Goal: Information Seeking & Learning: Check status

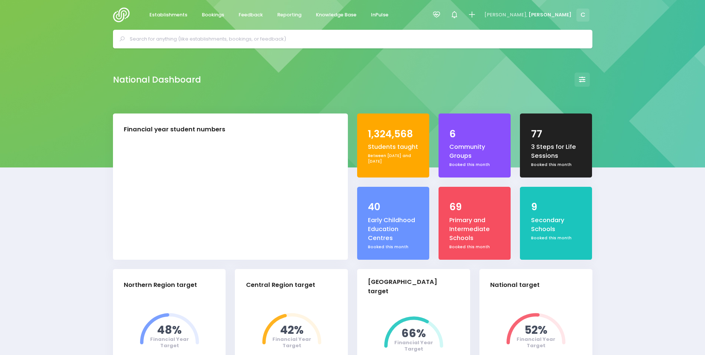
select select "5"
click at [212, 14] on span "Bookings" at bounding box center [213, 14] width 22 height 7
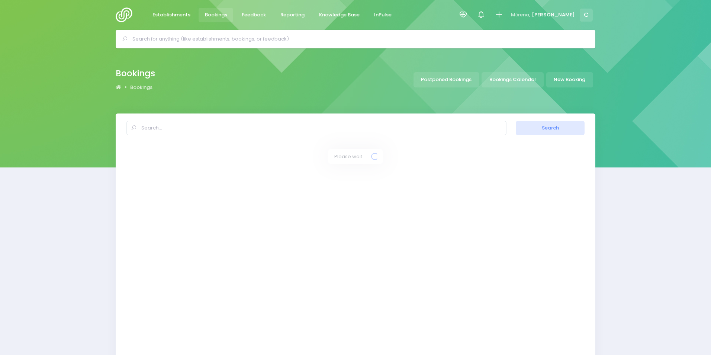
select select "20"
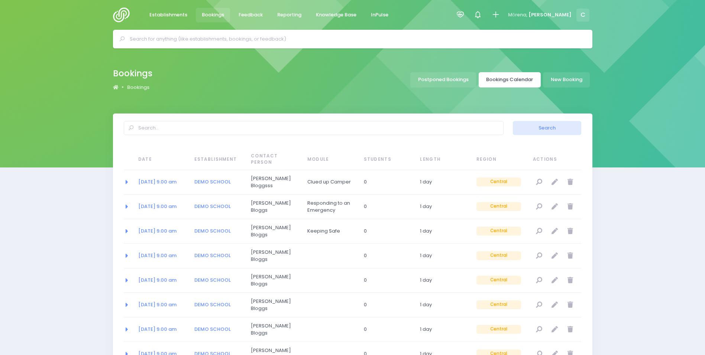
click at [498, 78] on link "Bookings Calendar" at bounding box center [510, 79] width 62 height 15
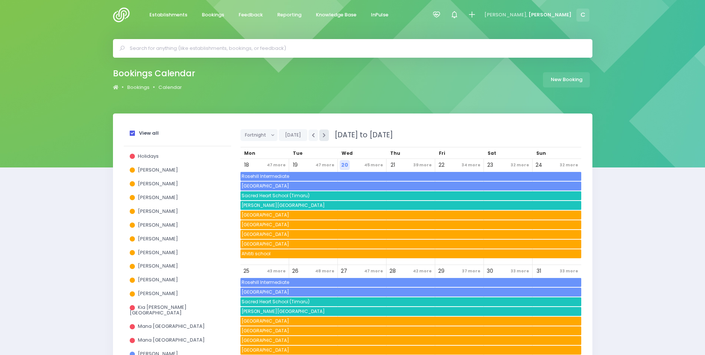
click at [323, 136] on icon "button" at bounding box center [324, 135] width 3 height 5
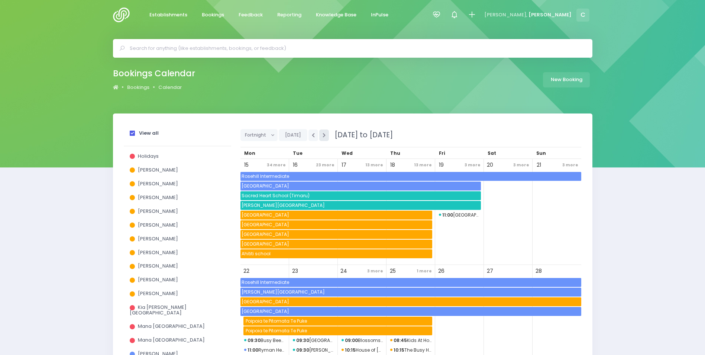
click at [323, 136] on icon "button" at bounding box center [324, 135] width 3 height 5
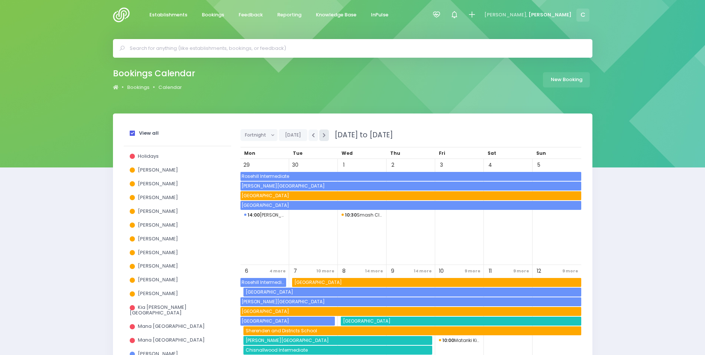
click at [323, 136] on icon "button" at bounding box center [324, 135] width 3 height 5
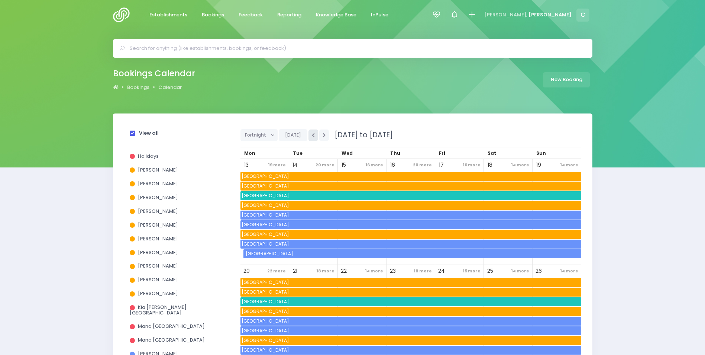
click at [312, 136] on icon "button" at bounding box center [313, 135] width 3 height 5
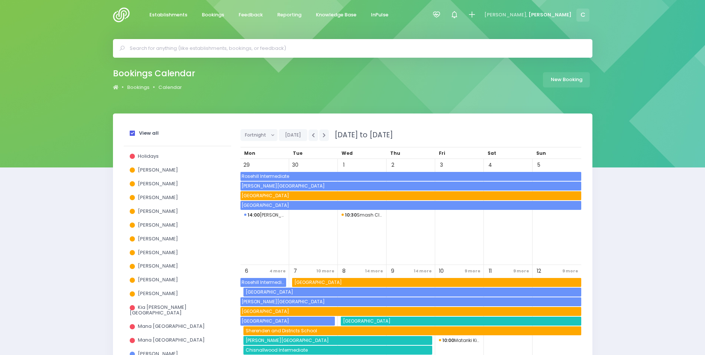
click at [271, 176] on span "Rosehill Intermediate" at bounding box center [410, 176] width 341 height 9
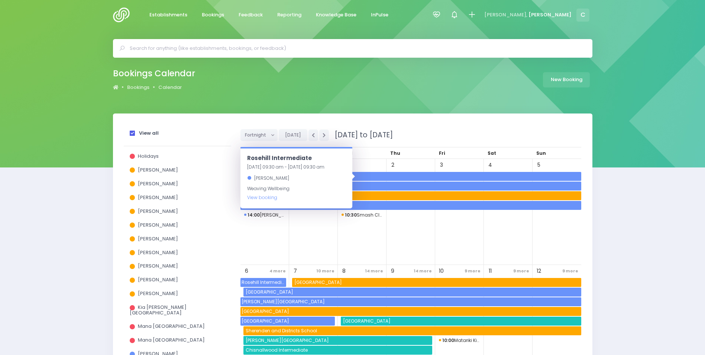
click at [370, 187] on span "Dawson School" at bounding box center [410, 185] width 341 height 9
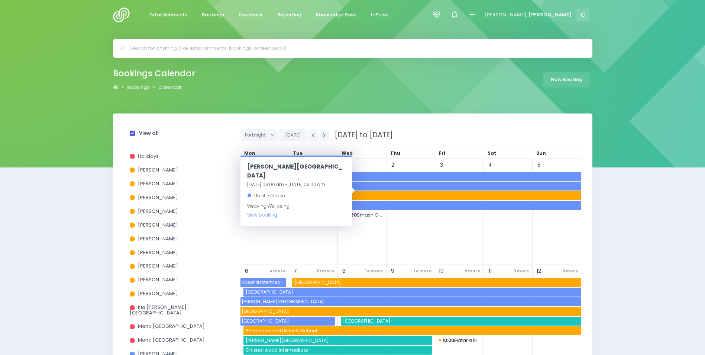
click at [377, 197] on span "Makauri School" at bounding box center [410, 195] width 341 height 9
click at [382, 205] on span "De La Salle College" at bounding box center [410, 205] width 341 height 9
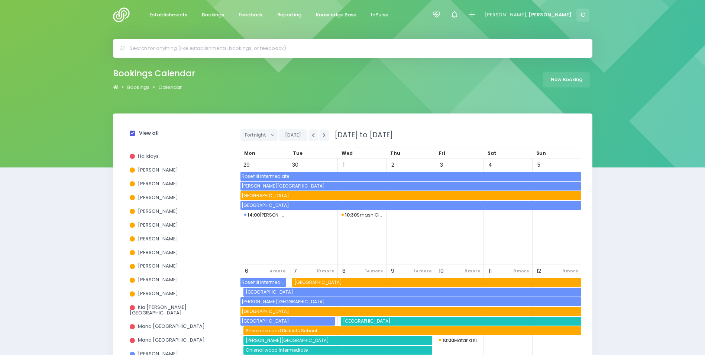
click at [410, 211] on div "2" at bounding box center [411, 212] width 49 height 106
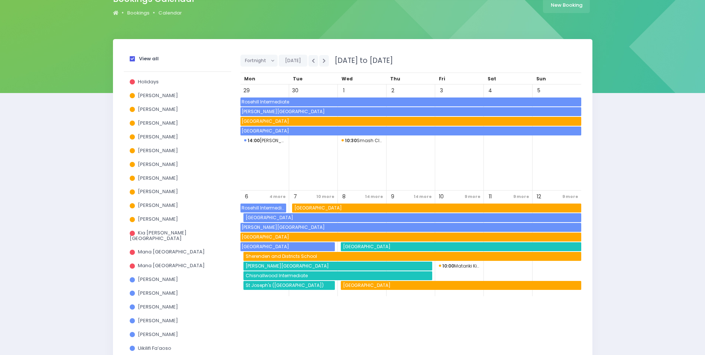
click at [261, 207] on span "Rosehill Intermediate" at bounding box center [263, 207] width 46 height 9
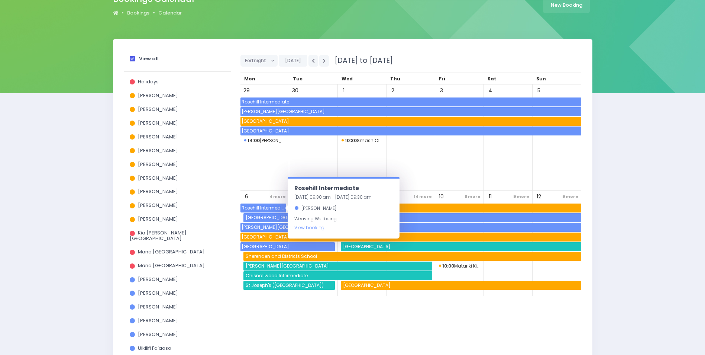
click at [429, 206] on span "Waitomo Caves School" at bounding box center [437, 207] width 288 height 9
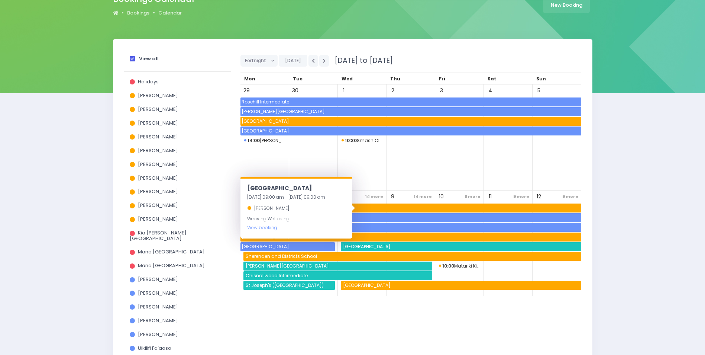
click at [428, 217] on span "Orere School" at bounding box center [413, 217] width 337 height 9
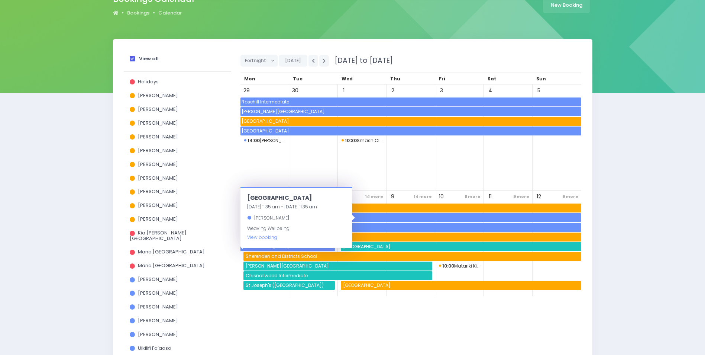
click at [424, 228] on span "Dawson School" at bounding box center [410, 227] width 341 height 9
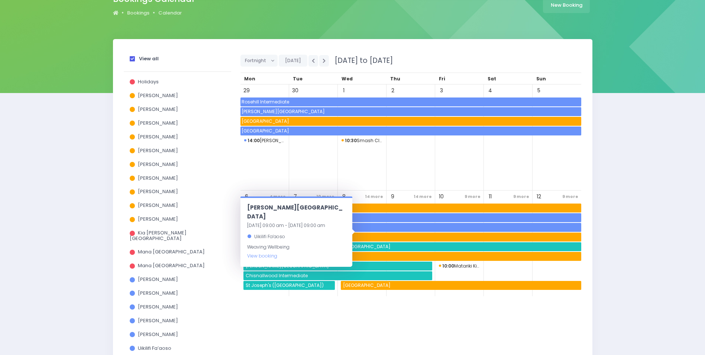
click at [422, 234] on span "[GEOGRAPHIC_DATA]" at bounding box center [410, 236] width 341 height 9
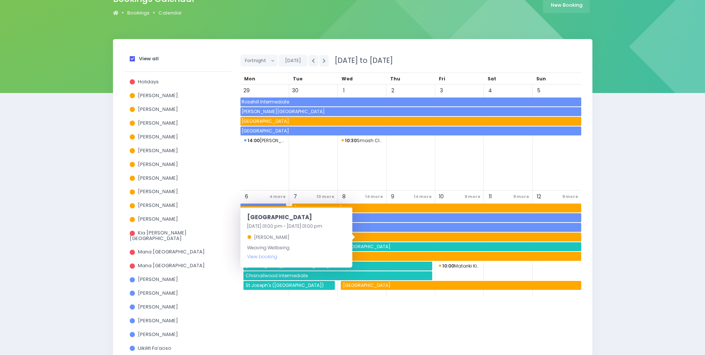
click at [419, 246] on span "Macandrew Bay School" at bounding box center [461, 246] width 239 height 9
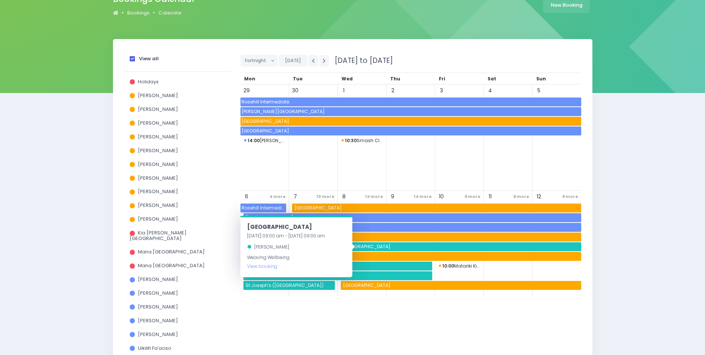
click at [413, 255] on span "Sherenden and Districts School" at bounding box center [413, 256] width 337 height 9
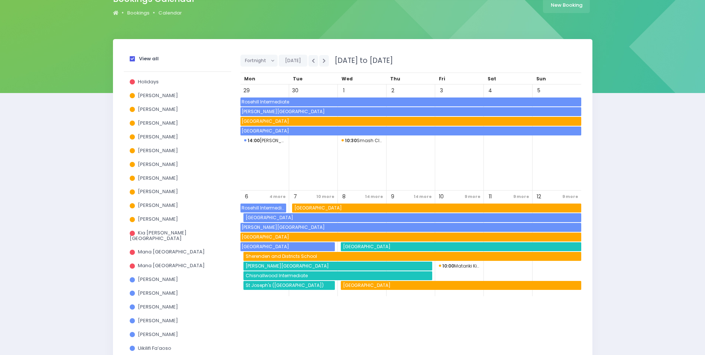
click at [402, 265] on span "Geraldine High School" at bounding box center [339, 265] width 188 height 9
click at [388, 273] on span "Chisnallwood Intermediate" at bounding box center [339, 275] width 188 height 9
click at [382, 285] on span "Kinohaku School" at bounding box center [461, 285] width 239 height 9
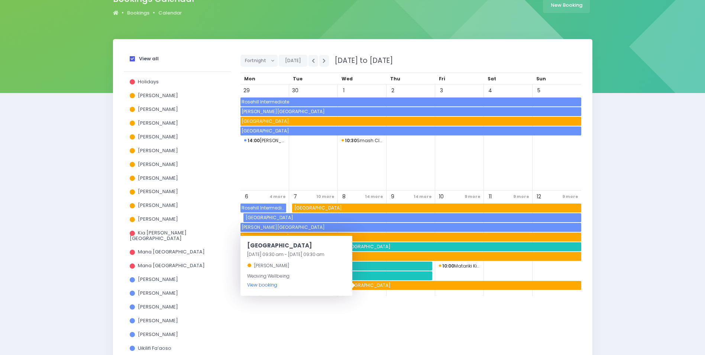
click at [263, 284] on link "View booking" at bounding box center [262, 284] width 30 height 6
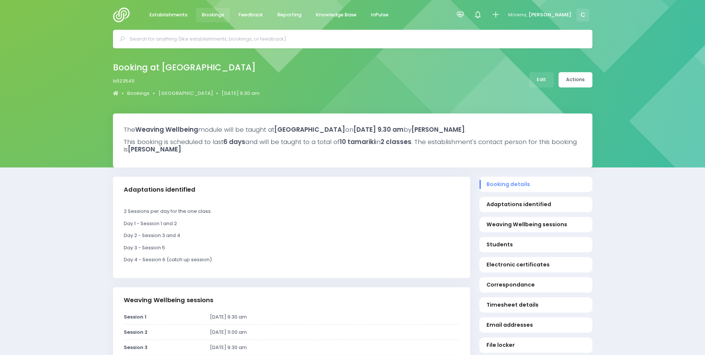
select select "5"
click at [211, 17] on span "Bookings" at bounding box center [213, 14] width 22 height 7
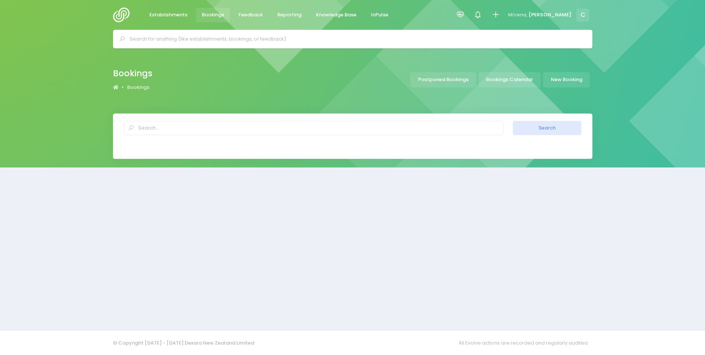
select select "20"
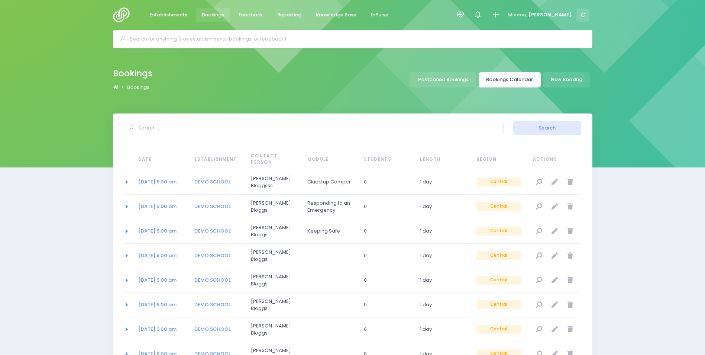
click at [504, 83] on link "Bookings Calendar" at bounding box center [510, 79] width 62 height 15
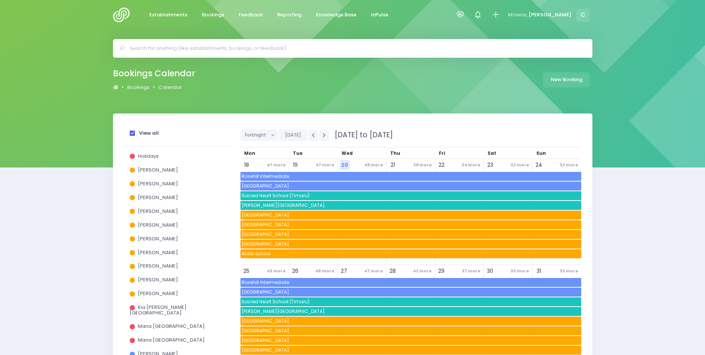
click at [134, 133] on span at bounding box center [132, 132] width 5 height 5
click at [0, 0] on input "View all" at bounding box center [0, 0] width 0 height 0
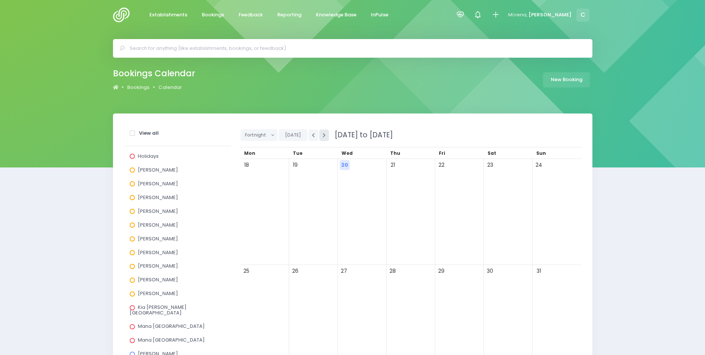
click at [323, 134] on icon "button" at bounding box center [324, 135] width 3 height 5
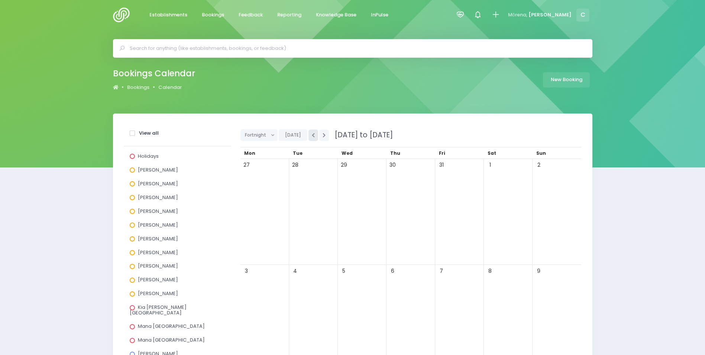
click at [312, 135] on icon "button" at bounding box center [313, 135] width 3 height 5
click at [312, 134] on icon "button" at bounding box center [313, 135] width 3 height 5
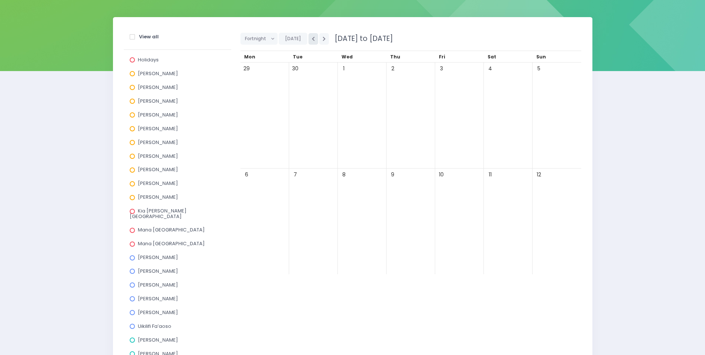
scroll to position [111, 0]
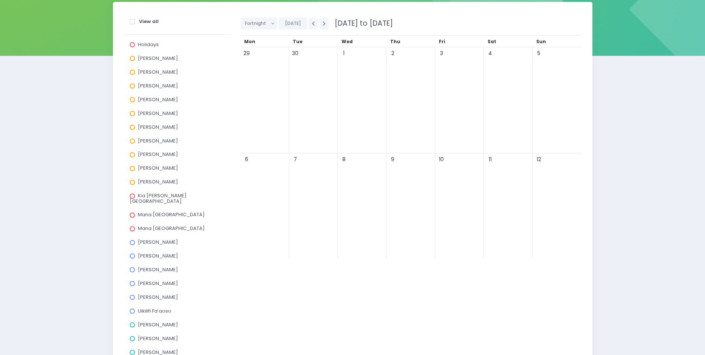
click at [132, 60] on span at bounding box center [132, 58] width 5 height 5
click at [0, 0] on input "Alicia Smale" at bounding box center [0, 0] width 0 height 0
click at [133, 58] on span at bounding box center [132, 58] width 5 height 5
click at [0, 0] on input "Alicia Smale" at bounding box center [0, 0] width 0 height 0
click at [134, 71] on span at bounding box center [132, 71] width 5 height 5
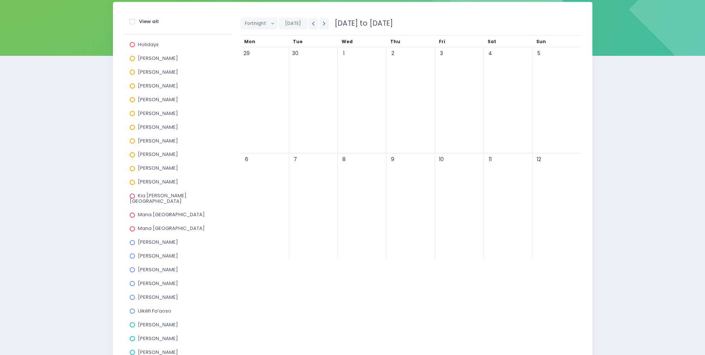
click at [0, 0] on input "Annette Binnie" at bounding box center [0, 0] width 0 height 0
click at [334, 173] on span "Omanu School" at bounding box center [362, 170] width 139 height 9
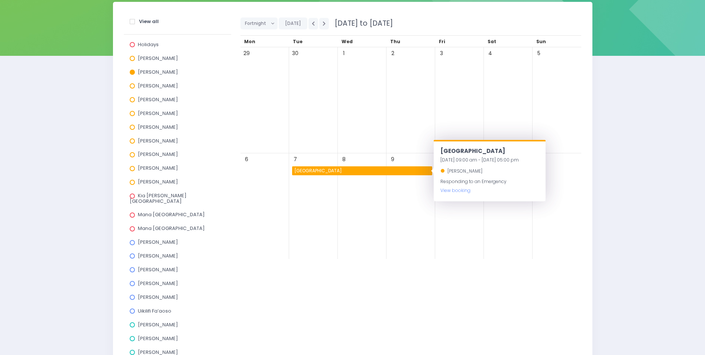
click at [134, 74] on span at bounding box center [132, 71] width 5 height 5
click at [0, 0] on input "Annette Binnie" at bounding box center [0, 0] width 0 height 0
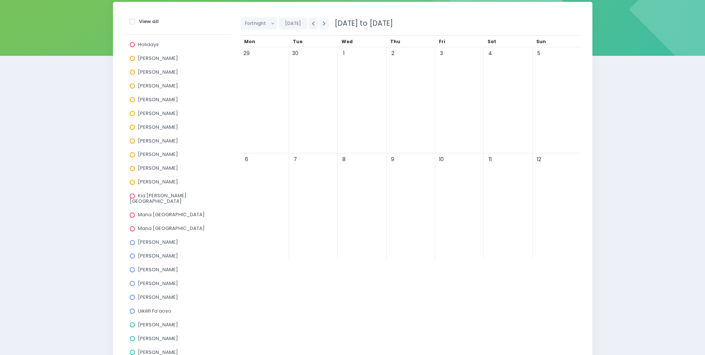
click at [132, 87] on span at bounding box center [132, 85] width 5 height 5
click at [0, 0] on input "Jel Pollock" at bounding box center [0, 0] width 0 height 0
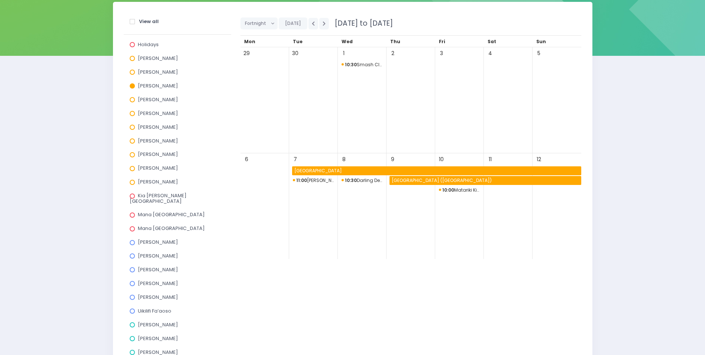
click at [359, 168] on span "Wellington East Girls' College" at bounding box center [437, 170] width 288 height 9
click at [400, 172] on span "Wellington East Girls' College" at bounding box center [437, 170] width 288 height 9
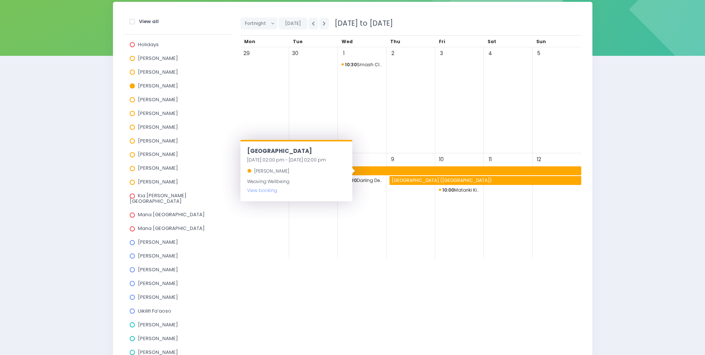
click at [400, 172] on span "Wellington East Girls' College" at bounding box center [437, 170] width 288 height 9
click at [261, 191] on link "View booking" at bounding box center [262, 190] width 30 height 6
click at [423, 180] on span "St Patrick's School (Masterton)" at bounding box center [486, 180] width 191 height 9
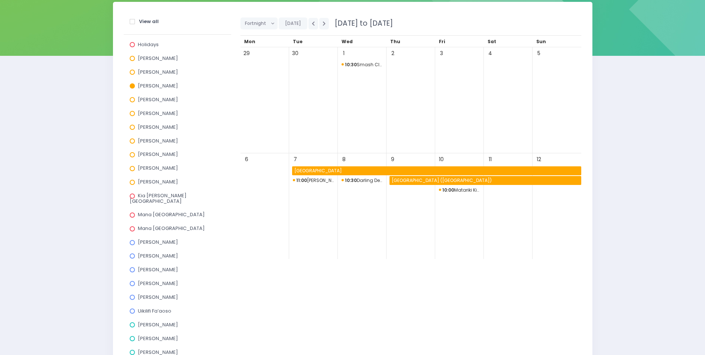
click at [491, 179] on span "St Patrick's School (Masterton)" at bounding box center [486, 180] width 191 height 9
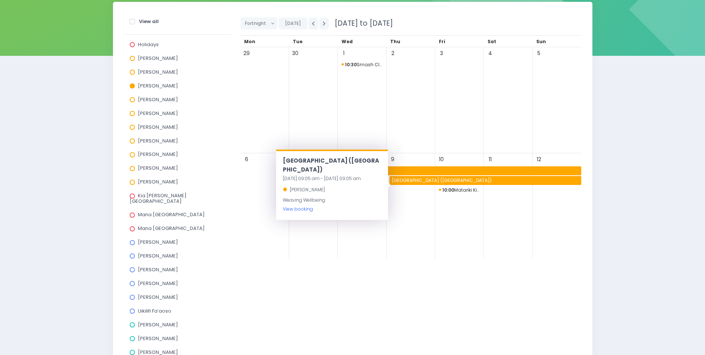
click at [293, 206] on link "View booking" at bounding box center [298, 209] width 30 height 6
click at [465, 190] on span "10:00 Matariki Kindergarten" at bounding box center [459, 189] width 41 height 9
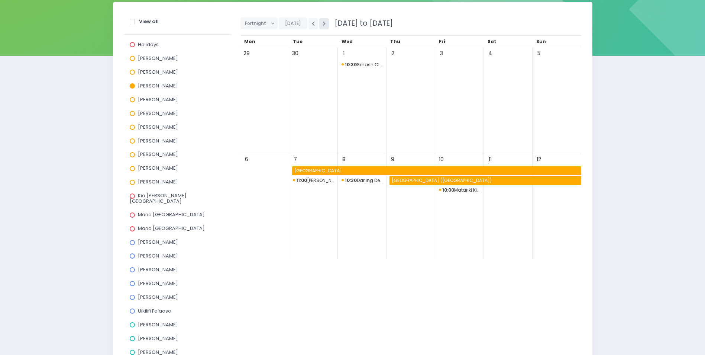
click at [323, 23] on icon "button" at bounding box center [324, 23] width 3 height 5
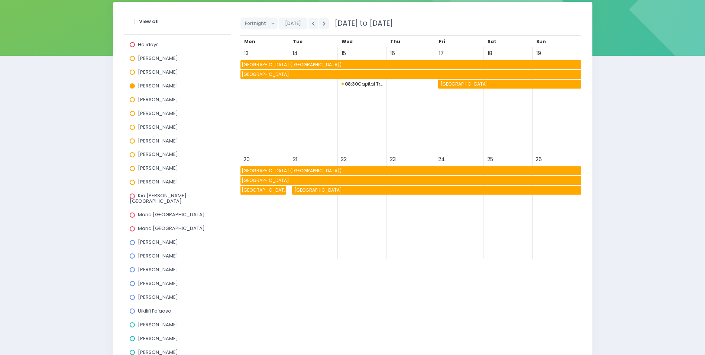
click at [459, 83] on span "Tawhai School" at bounding box center [510, 84] width 142 height 9
click at [261, 170] on span "St Patrick's School (Masterton)" at bounding box center [410, 170] width 341 height 9
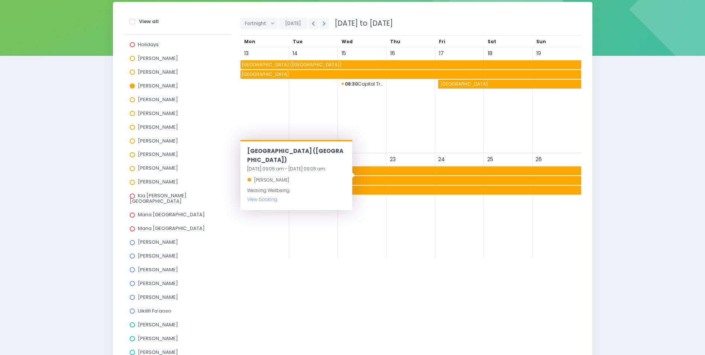
click at [359, 181] on span "Wellington East Girls' College" at bounding box center [410, 180] width 341 height 9
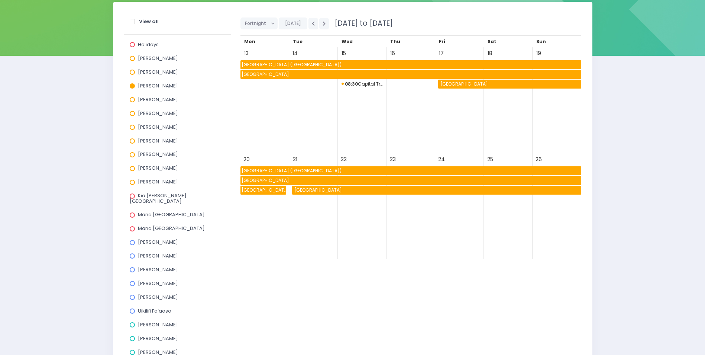
click at [134, 86] on span at bounding box center [132, 85] width 5 height 5
click at [0, 0] on input "Jel Pollock" at bounding box center [0, 0] width 0 height 0
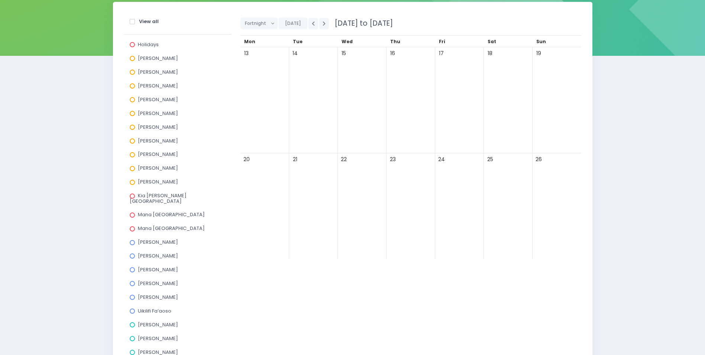
click at [133, 99] on span at bounding box center [132, 99] width 5 height 5
click at [0, 0] on input "Justin Lowcay" at bounding box center [0, 0] width 0 height 0
click at [130, 98] on label "Justin Lowcay" at bounding box center [154, 99] width 48 height 5
click at [0, 0] on input "Justin Lowcay" at bounding box center [0, 0] width 0 height 0
click at [312, 23] on icon "button" at bounding box center [313, 23] width 3 height 5
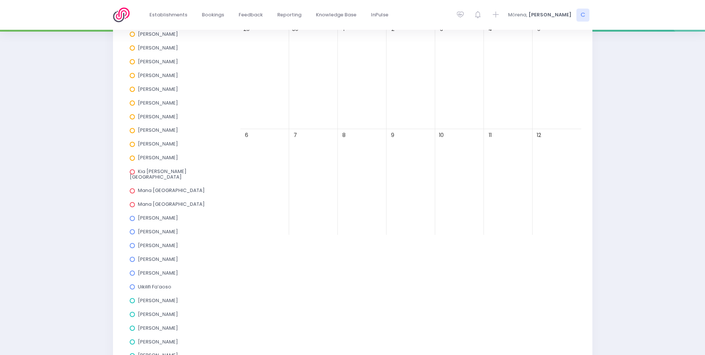
scroll to position [149, 0]
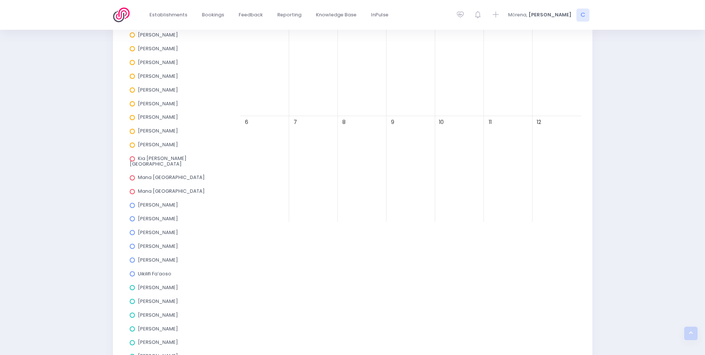
click at [133, 78] on span at bounding box center [132, 76] width 5 height 5
click at [0, 0] on input "Laurel Mitchell" at bounding box center [0, 0] width 0 height 0
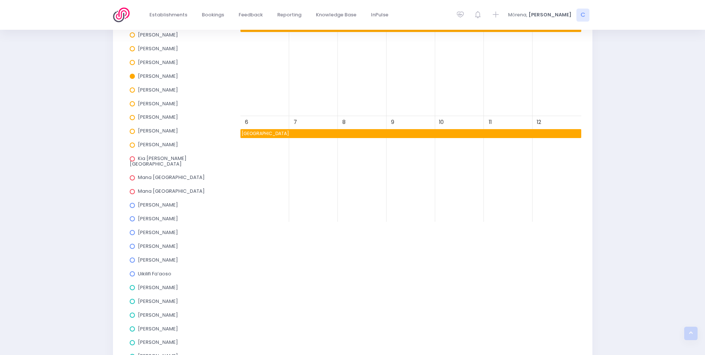
click at [319, 131] on span "Makauri School" at bounding box center [410, 133] width 341 height 9
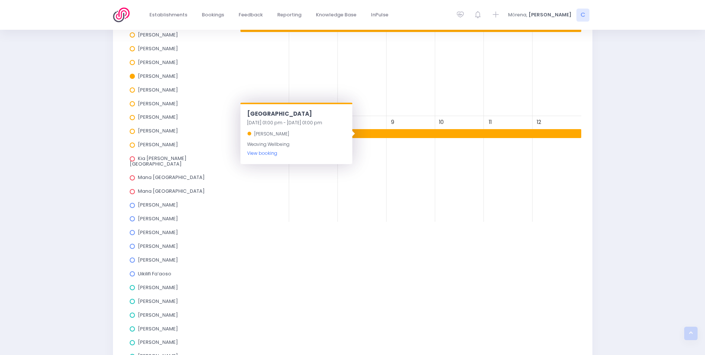
click at [260, 153] on link "View booking" at bounding box center [262, 153] width 30 height 6
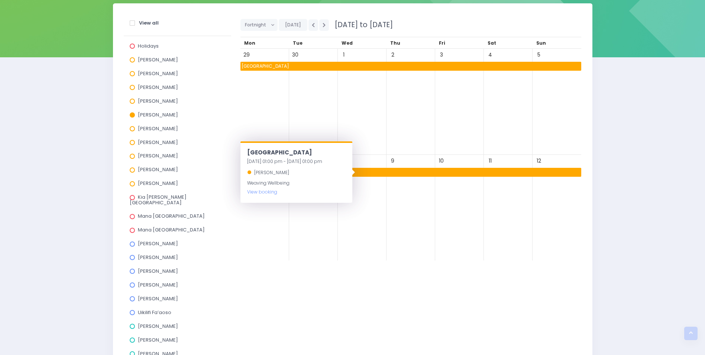
scroll to position [74, 0]
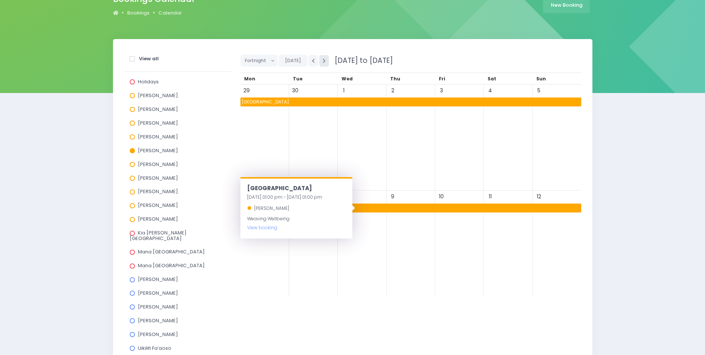
click at [323, 61] on icon "button" at bounding box center [324, 60] width 3 height 5
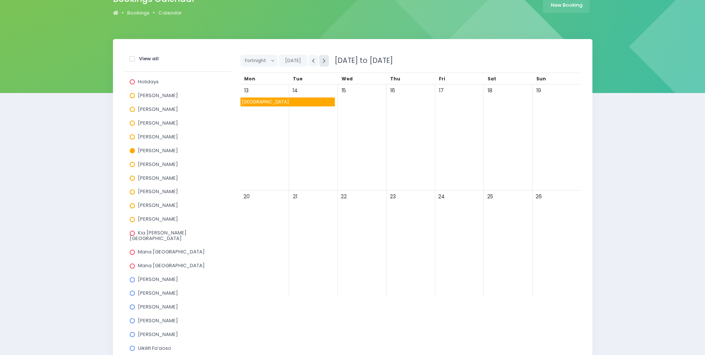
click at [323, 61] on icon "button" at bounding box center [324, 60] width 3 height 5
click at [312, 61] on icon "button" at bounding box center [313, 60] width 3 height 5
click at [132, 149] on span at bounding box center [132, 150] width 5 height 5
click at [0, 0] on input "Laurel Mitchell" at bounding box center [0, 0] width 0 height 0
click at [132, 165] on span at bounding box center [132, 164] width 5 height 5
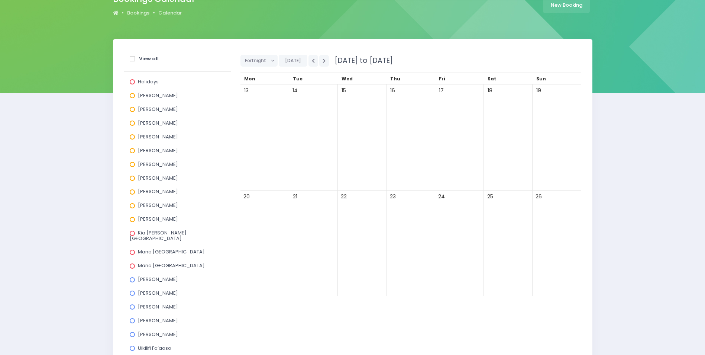
click at [0, 0] on input "Liss Bailey" at bounding box center [0, 0] width 0 height 0
click at [132, 164] on span at bounding box center [132, 164] width 5 height 5
click at [0, 0] on input "Liss Bailey" at bounding box center [0, 0] width 0 height 0
click at [133, 178] on span at bounding box center [132, 177] width 5 height 5
click at [0, 0] on input "Megan Lawton" at bounding box center [0, 0] width 0 height 0
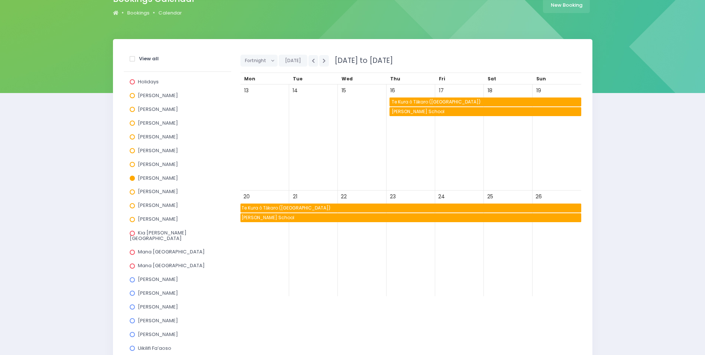
click at [416, 103] on span "Te Kura ō Tākaro (Takaro School)" at bounding box center [486, 101] width 191 height 9
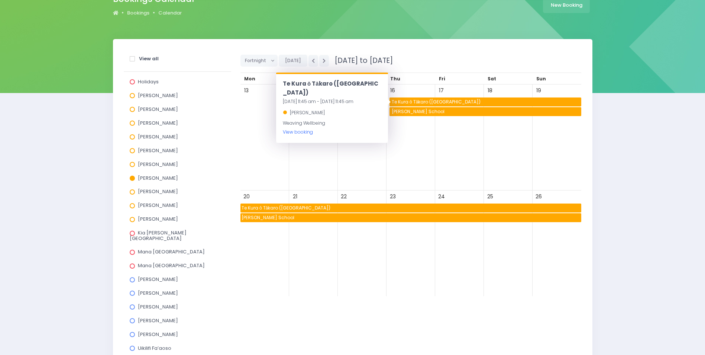
click at [294, 129] on link "View booking" at bounding box center [298, 132] width 30 height 6
click at [446, 111] on span "Ballance School" at bounding box center [486, 111] width 191 height 9
click at [293, 133] on link "View booking" at bounding box center [298, 131] width 30 height 6
click at [324, 59] on button "button" at bounding box center [324, 61] width 10 height 12
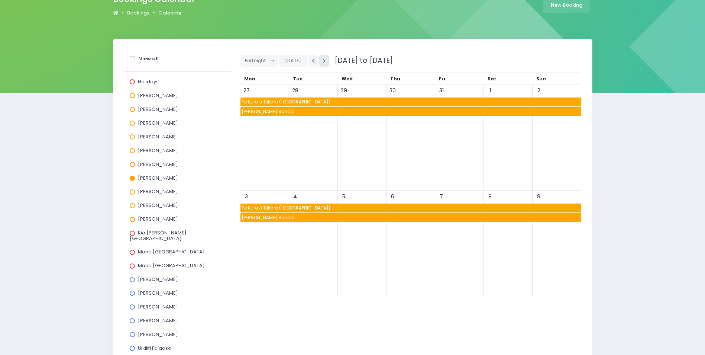
click at [325, 60] on button "button" at bounding box center [324, 61] width 10 height 12
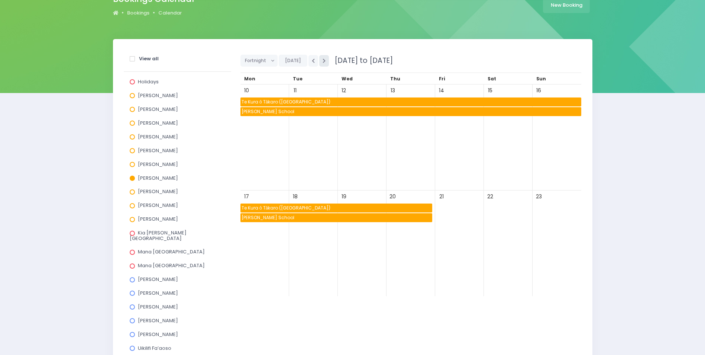
click at [325, 60] on button "button" at bounding box center [324, 61] width 10 height 12
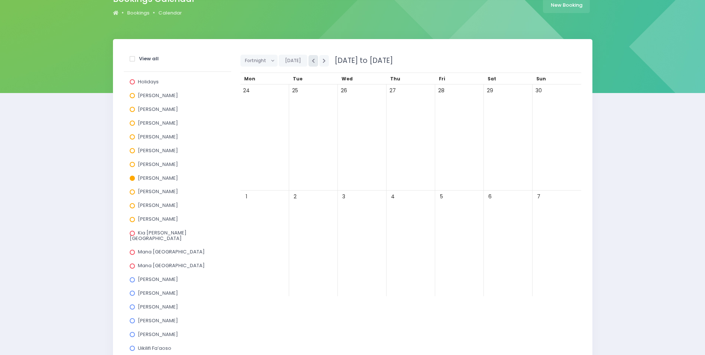
click at [313, 61] on icon "button" at bounding box center [313, 60] width 3 height 5
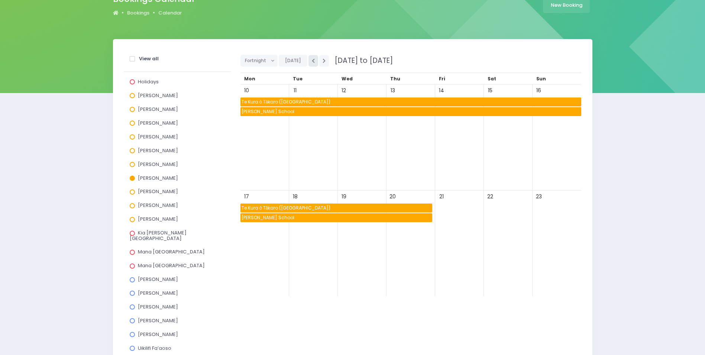
click at [313, 61] on icon "button" at bounding box center [313, 60] width 3 height 5
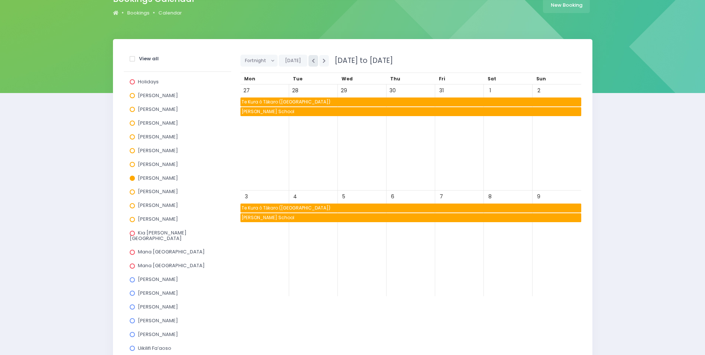
click at [313, 61] on icon "button" at bounding box center [313, 60] width 3 height 5
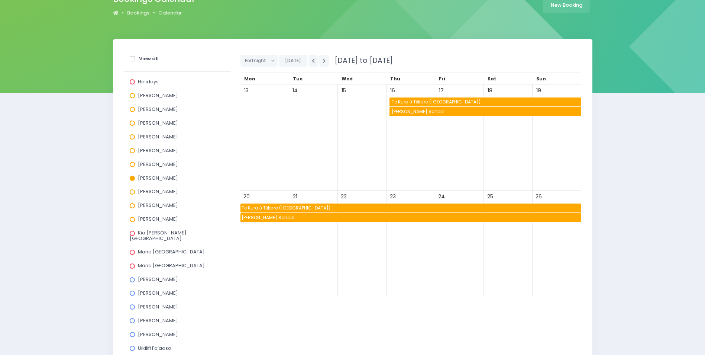
click at [131, 179] on span at bounding box center [132, 177] width 5 height 5
click at [0, 0] on input "Megan Lawton" at bounding box center [0, 0] width 0 height 0
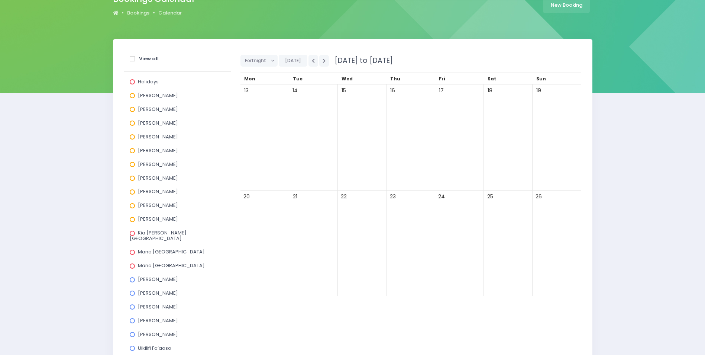
click at [132, 192] on span at bounding box center [132, 191] width 5 height 5
click at [0, 0] on input "Nickie-Leigh Heta" at bounding box center [0, 0] width 0 height 0
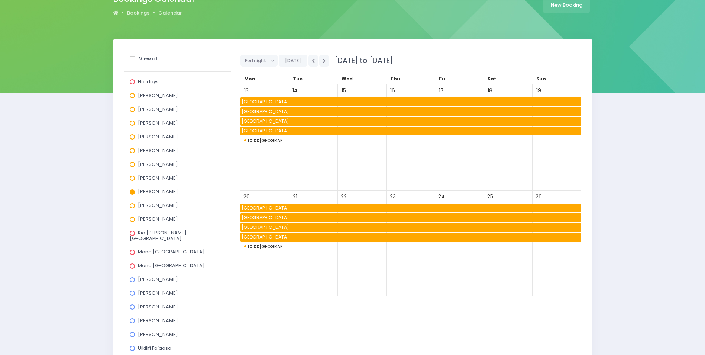
click at [301, 101] on span "Kawhia School" at bounding box center [410, 101] width 341 height 9
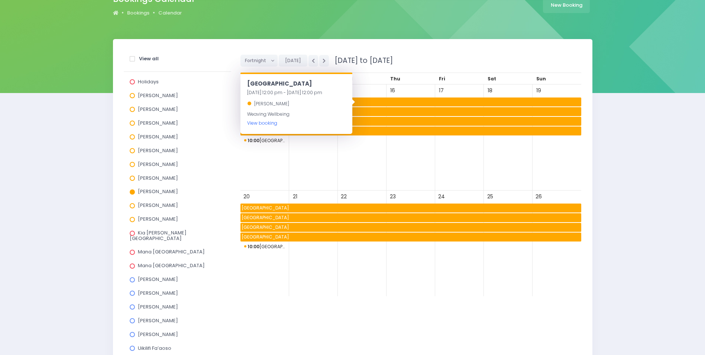
click at [260, 122] on link "View booking" at bounding box center [262, 123] width 30 height 6
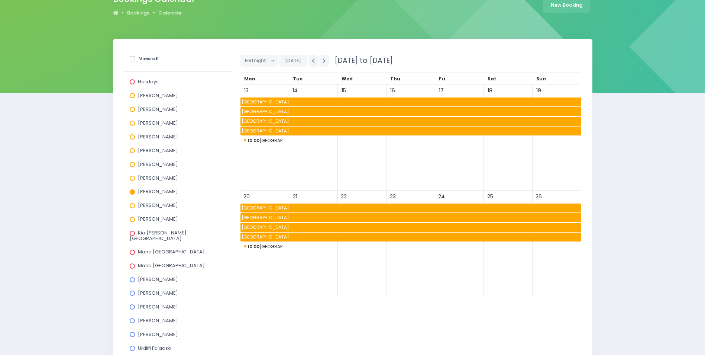
click at [384, 113] on span "Te Pahu School" at bounding box center [410, 111] width 341 height 9
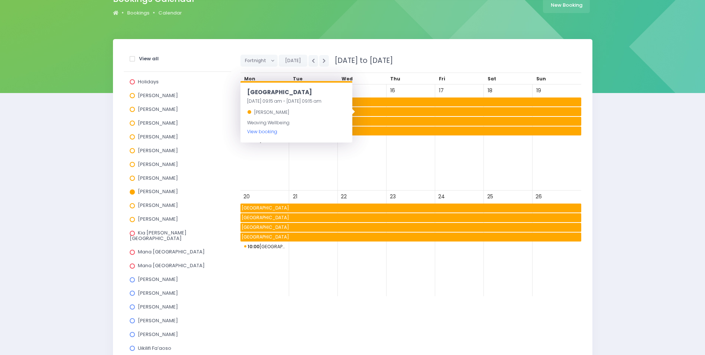
click at [257, 130] on link "View booking" at bounding box center [262, 131] width 30 height 6
click at [378, 117] on span "Waitomo Caves School" at bounding box center [410, 121] width 341 height 9
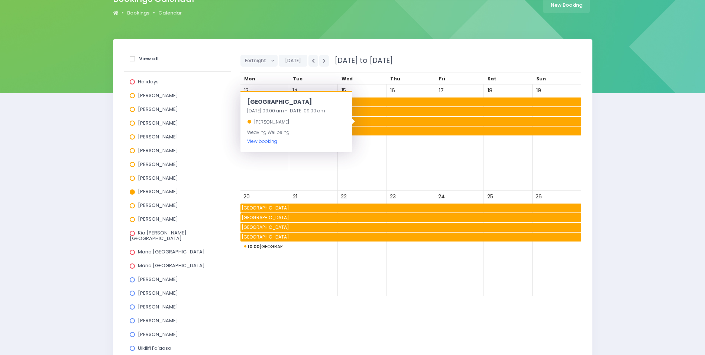
click at [259, 143] on link "View booking" at bounding box center [262, 141] width 30 height 6
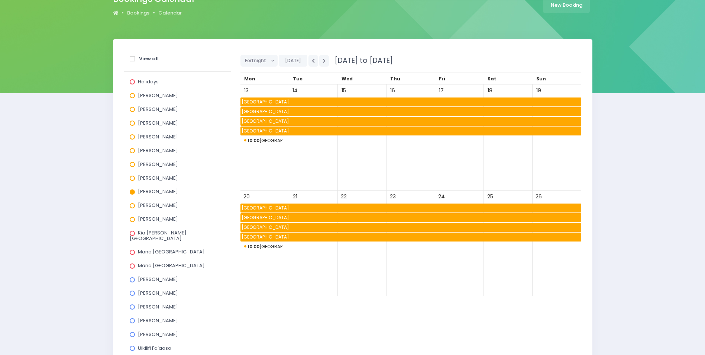
click at [389, 132] on span "Kinohaku School" at bounding box center [410, 130] width 341 height 9
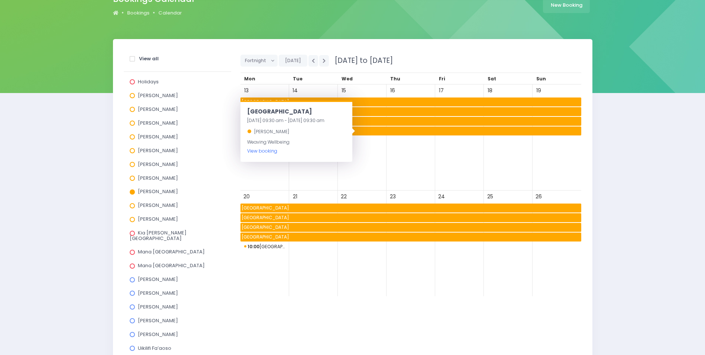
click at [262, 148] on link "View booking" at bounding box center [262, 151] width 30 height 6
click at [132, 189] on span at bounding box center [132, 191] width 5 height 5
click at [0, 0] on input "Nickie-Leigh Heta" at bounding box center [0, 0] width 0 height 0
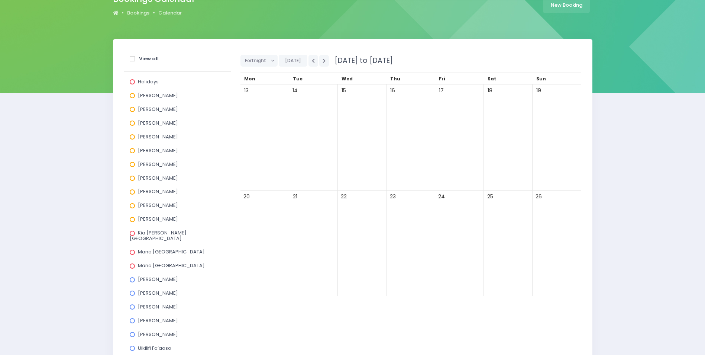
click at [132, 206] on span at bounding box center [132, 205] width 5 height 5
click at [0, 0] on input "Susan Manning" at bounding box center [0, 0] width 0 height 0
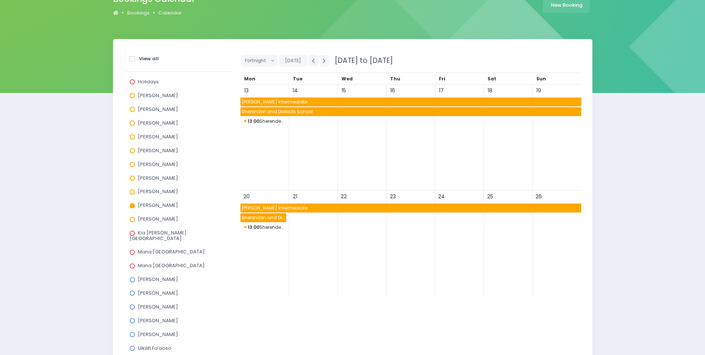
click at [314, 100] on span "Napier Intermediate" at bounding box center [410, 101] width 341 height 9
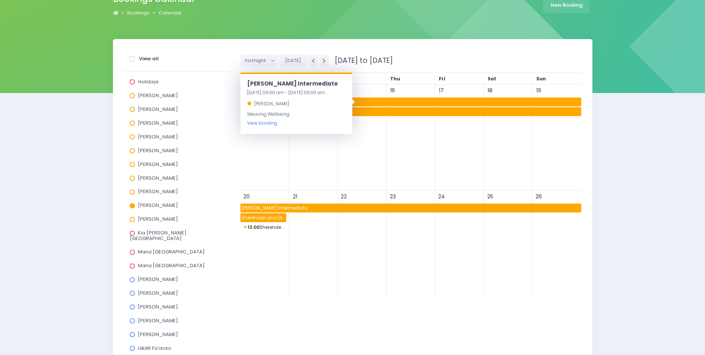
click at [259, 122] on link "View booking" at bounding box center [262, 123] width 30 height 6
click at [427, 113] on span "Sherenden and Districts School" at bounding box center [410, 111] width 341 height 9
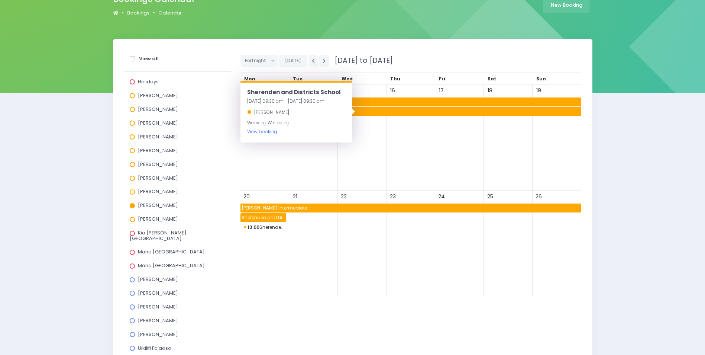
click at [255, 134] on link "View booking" at bounding box center [262, 131] width 30 height 6
click at [269, 228] on span "13:00 Sherenden and Districts School" at bounding box center [264, 227] width 41 height 9
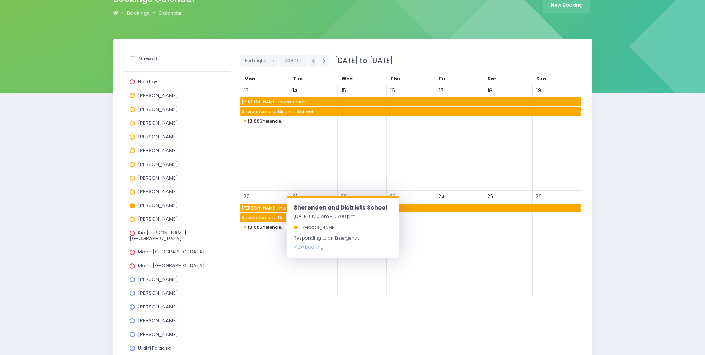
click at [269, 228] on span "13:00 Sherenden and Districts School" at bounding box center [264, 227] width 41 height 9
click at [323, 59] on icon "button" at bounding box center [324, 60] width 3 height 5
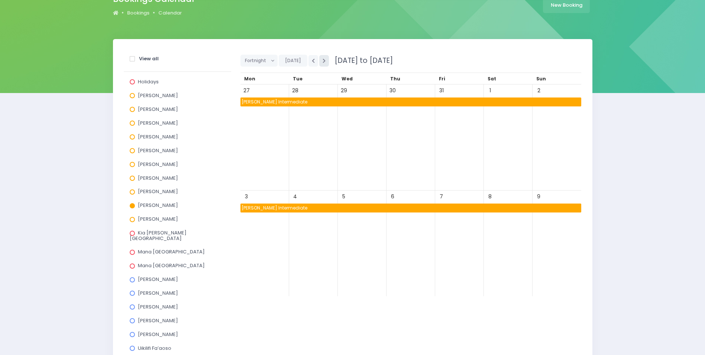
click at [323, 59] on icon "button" at bounding box center [324, 60] width 3 height 5
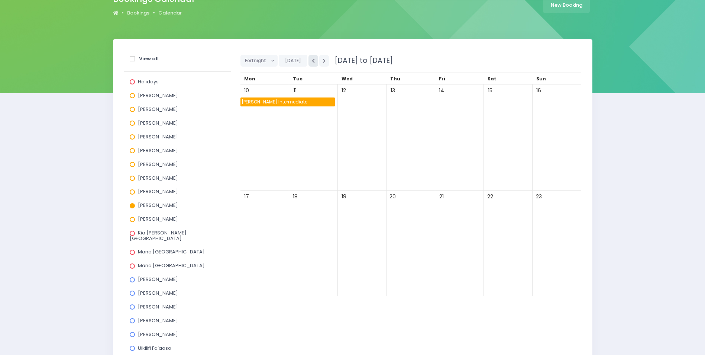
click at [313, 59] on icon "button" at bounding box center [313, 60] width 3 height 5
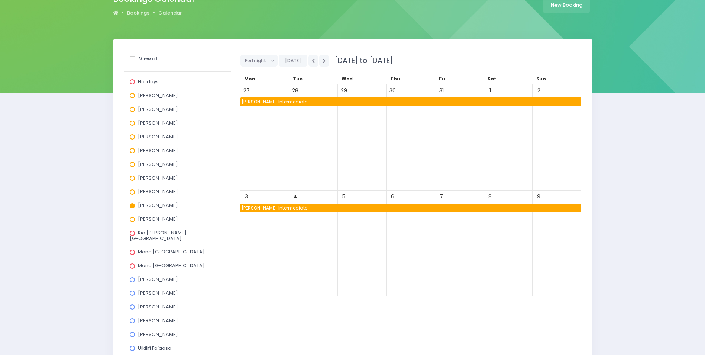
click at [133, 207] on span at bounding box center [132, 205] width 5 height 5
click at [0, 0] on input "Susan Manning" at bounding box center [0, 0] width 0 height 0
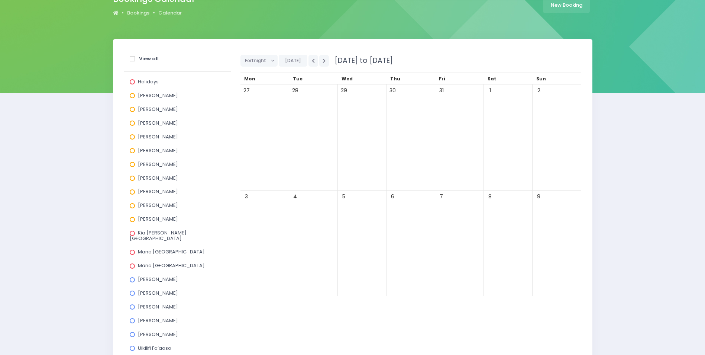
click at [132, 222] on div "Suzanne Woods" at bounding box center [178, 220] width 96 height 14
click at [132, 221] on span at bounding box center [132, 219] width 5 height 5
click at [0, 0] on input "Suzanne Woods" at bounding box center [0, 0] width 0 height 0
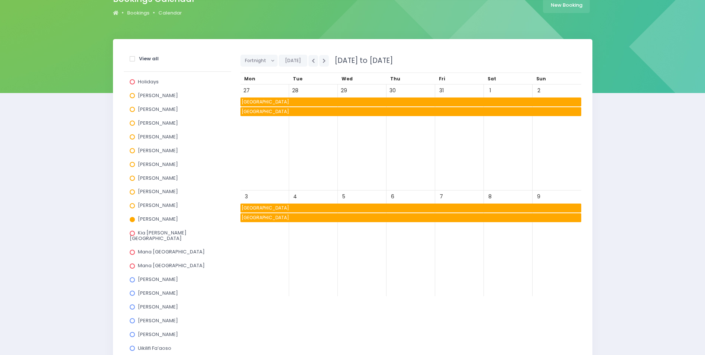
click at [339, 100] on span "Awakeri School" at bounding box center [410, 101] width 341 height 9
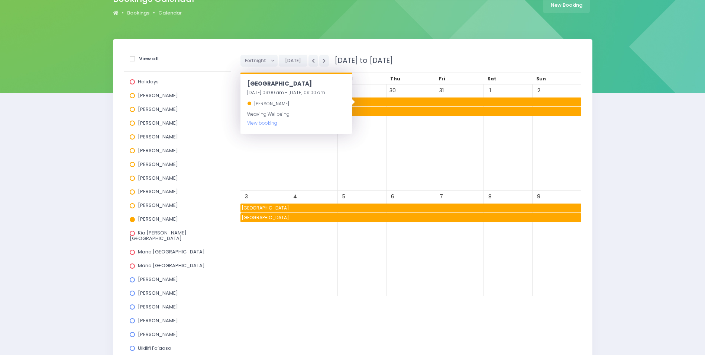
click at [261, 126] on div "Weaving Wellbeing View booking" at bounding box center [296, 119] width 98 height 18
click at [263, 122] on link "View booking" at bounding box center [262, 123] width 30 height 6
click at [328, 216] on span "Awakeri School" at bounding box center [410, 217] width 341 height 9
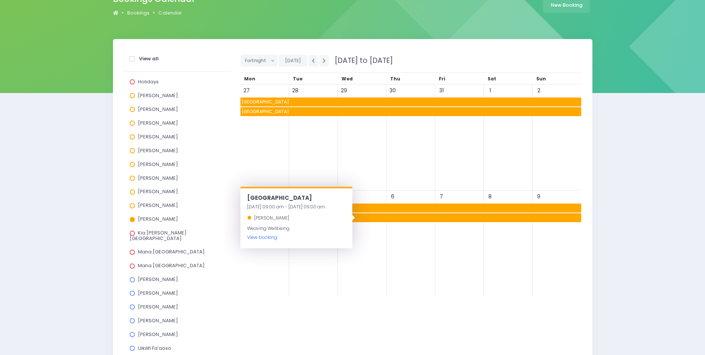
click at [258, 237] on link "View booking" at bounding box center [262, 237] width 30 height 6
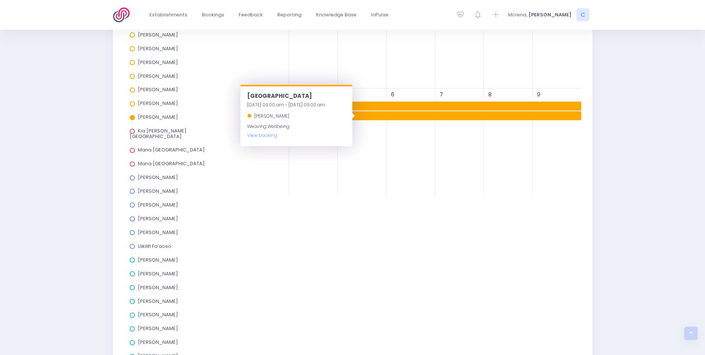
scroll to position [186, 0]
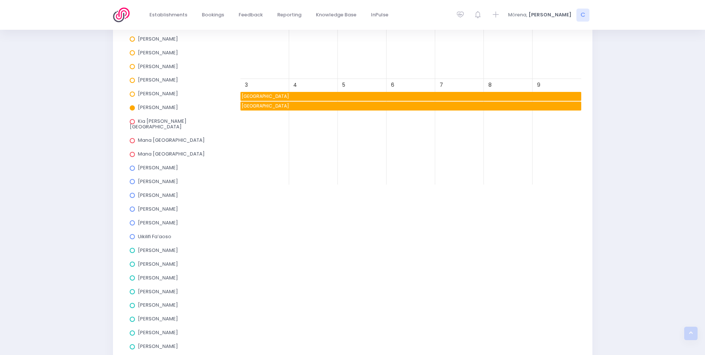
click at [133, 106] on span at bounding box center [132, 107] width 5 height 5
click at [0, 0] on input "Suzanne Woods" at bounding box center [0, 0] width 0 height 0
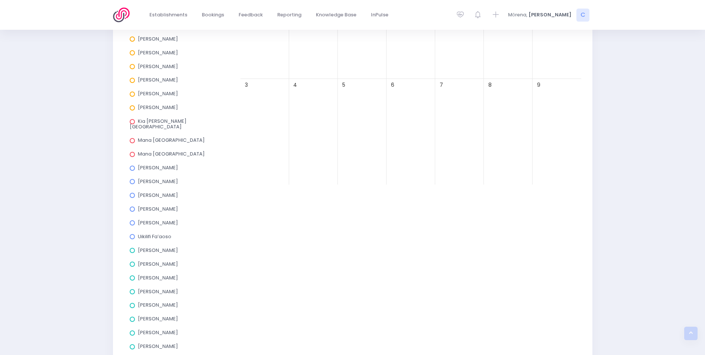
click at [130, 121] on span at bounding box center [132, 121] width 5 height 5
click at [0, 0] on input "Kia Ora Ake Auckland" at bounding box center [0, 0] width 0 height 0
click at [133, 122] on span at bounding box center [132, 121] width 5 height 5
click at [0, 0] on input "Kia Ora Ake Auckland" at bounding box center [0, 0] width 0 height 0
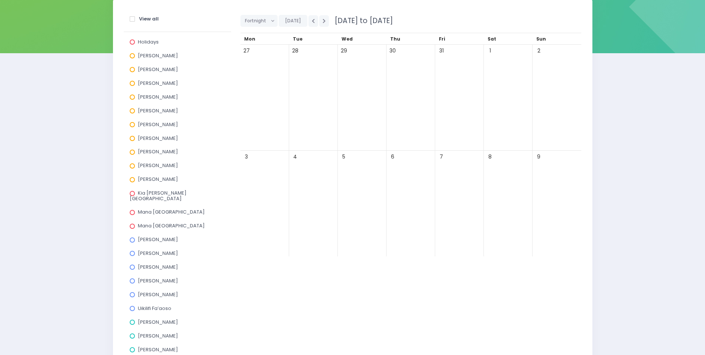
scroll to position [111, 0]
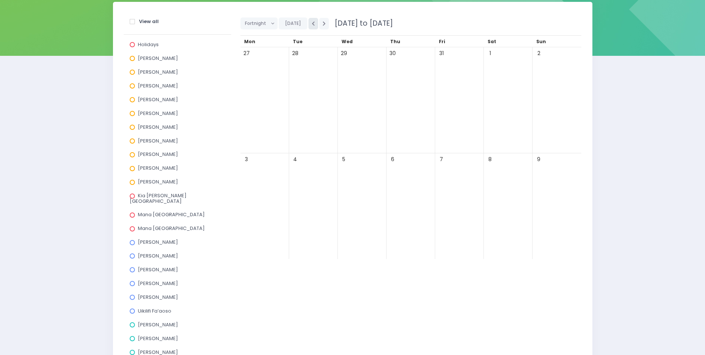
click at [312, 25] on icon "button" at bounding box center [313, 23] width 3 height 5
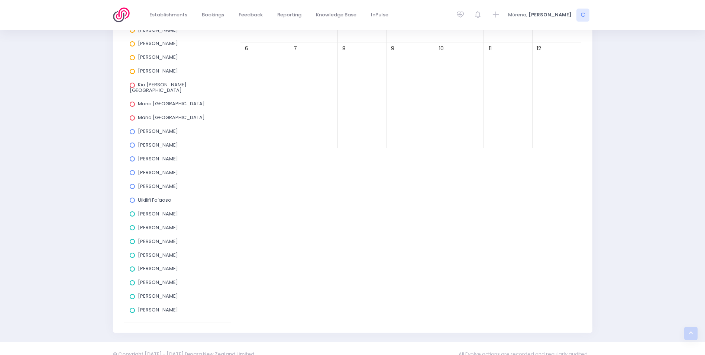
scroll to position [223, 0]
click at [133, 128] on span at bounding box center [132, 130] width 5 height 5
click at [0, 0] on input "Asha Bogdanowicz" at bounding box center [0, 0] width 0 height 0
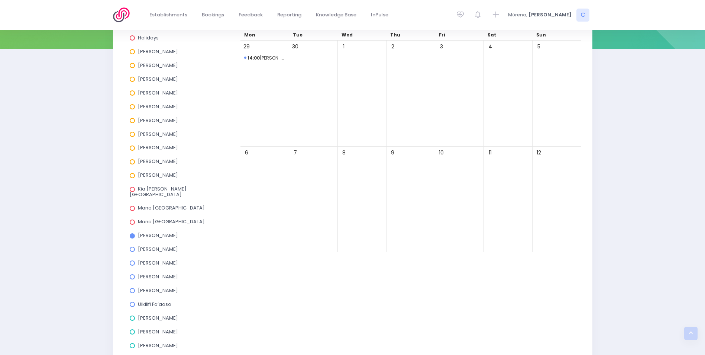
scroll to position [111, 0]
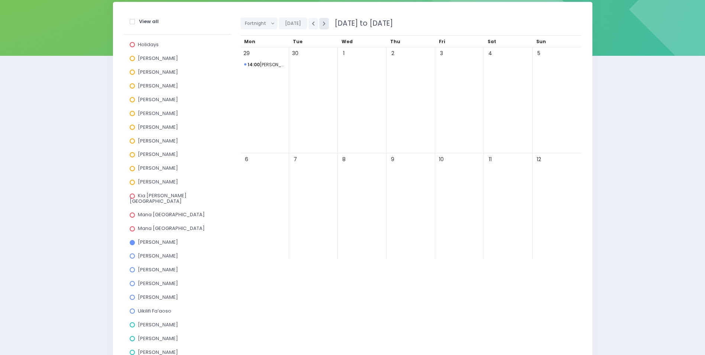
click at [326, 24] on button "button" at bounding box center [324, 24] width 10 height 12
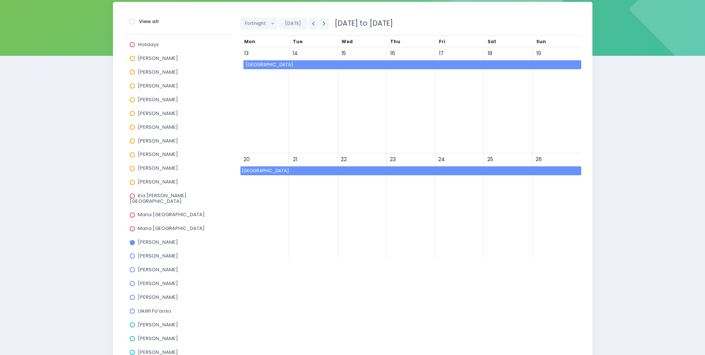
click at [324, 62] on span "Sunnybrae Normal School" at bounding box center [413, 64] width 337 height 9
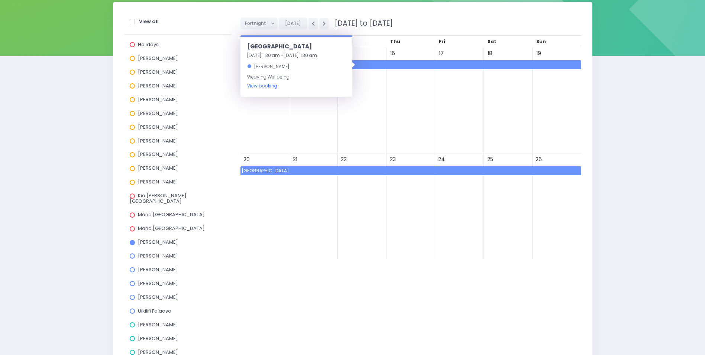
click at [258, 84] on link "View booking" at bounding box center [262, 86] width 30 height 6
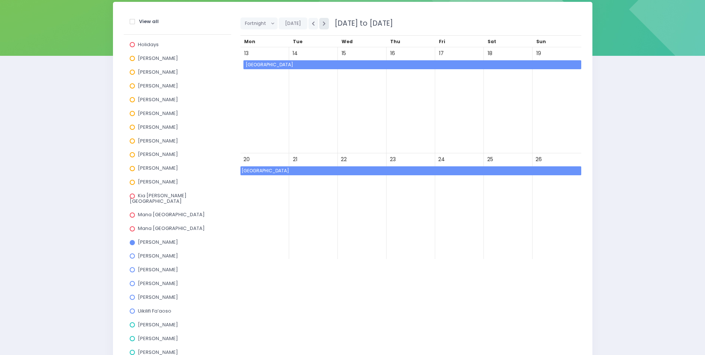
click at [323, 24] on icon "button" at bounding box center [324, 23] width 3 height 5
click at [312, 24] on icon "button" at bounding box center [313, 23] width 3 height 5
click at [402, 179] on span "Edmonton School" at bounding box center [387, 180] width 90 height 9
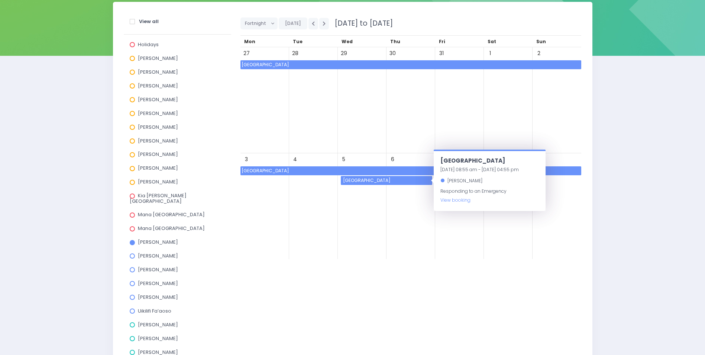
click at [403, 178] on span "Edmonton School" at bounding box center [387, 180] width 90 height 9
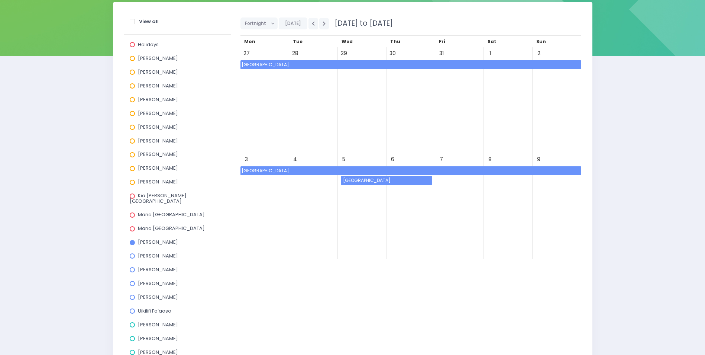
click at [134, 240] on span at bounding box center [132, 242] width 5 height 5
click at [0, 0] on input "Asha Bogdanowicz" at bounding box center [0, 0] width 0 height 0
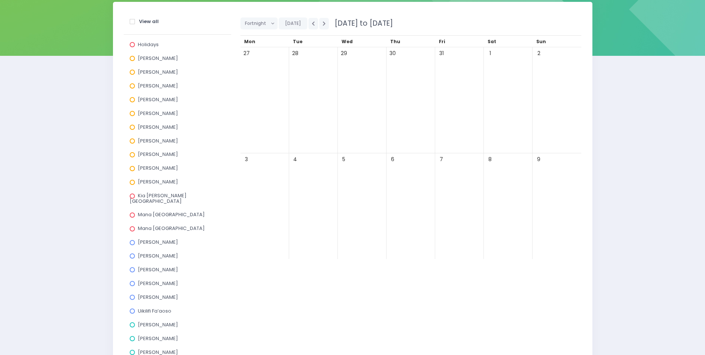
click at [131, 253] on span at bounding box center [132, 255] width 5 height 5
click at [0, 0] on input "Jess Bates" at bounding box center [0, 0] width 0 height 0
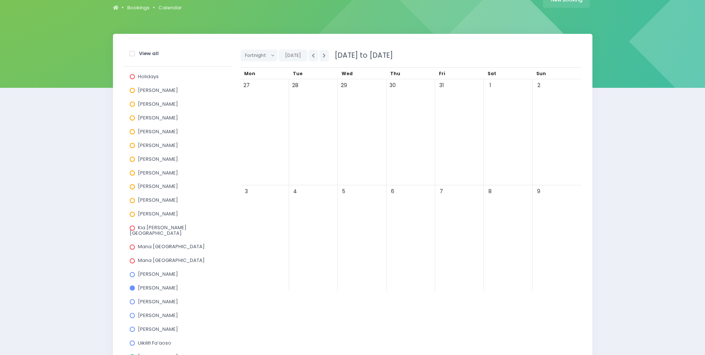
scroll to position [37, 0]
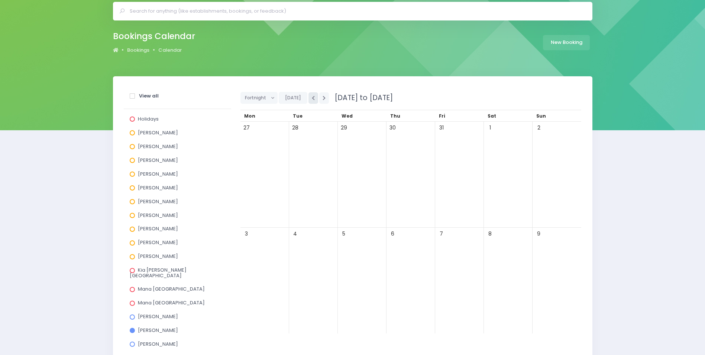
click at [312, 97] on icon "button" at bounding box center [313, 98] width 3 height 5
click at [312, 98] on icon "button" at bounding box center [313, 98] width 3 height 5
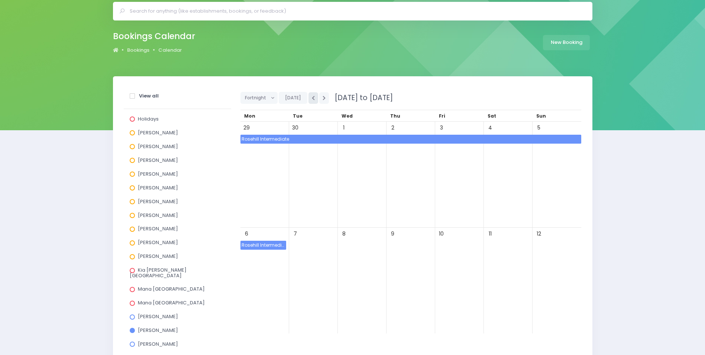
click at [312, 97] on icon "button" at bounding box center [313, 98] width 3 height 5
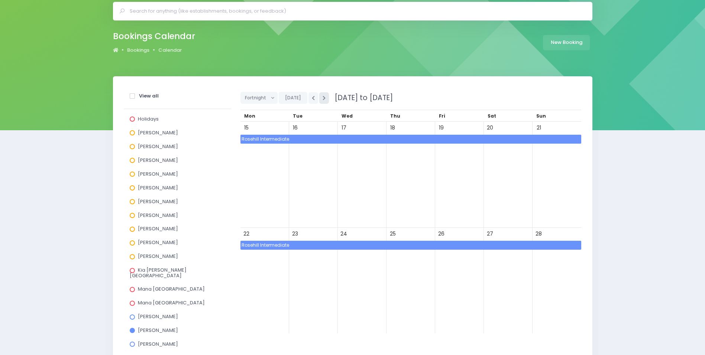
click at [323, 97] on icon "button" at bounding box center [324, 98] width 3 height 5
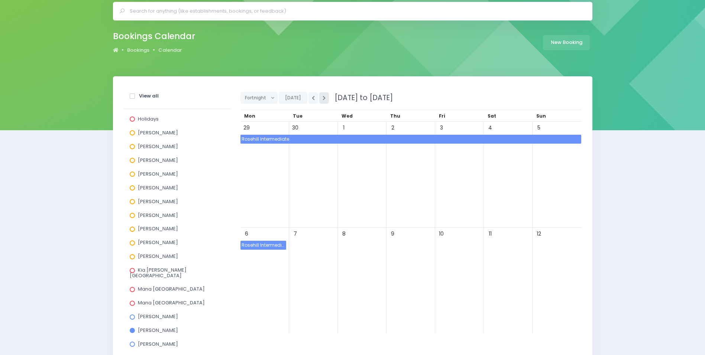
click at [323, 97] on icon "button" at bounding box center [324, 98] width 3 height 5
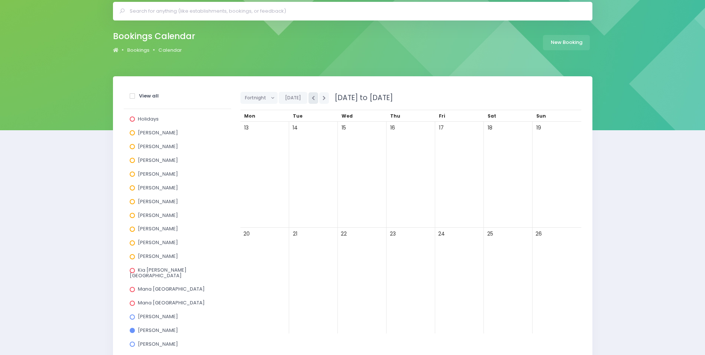
click at [312, 98] on icon "button" at bounding box center [313, 98] width 3 height 5
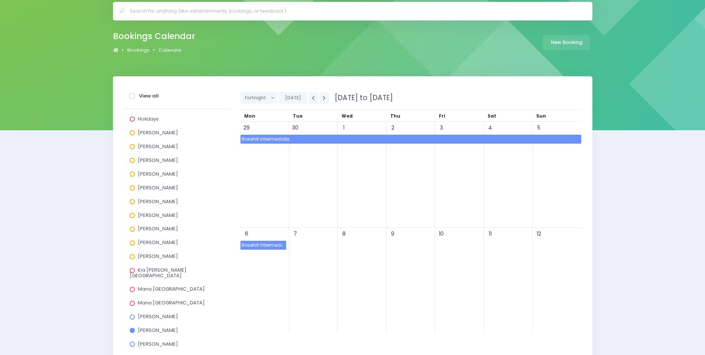
click at [310, 139] on span "Rosehill Intermediate" at bounding box center [410, 139] width 341 height 9
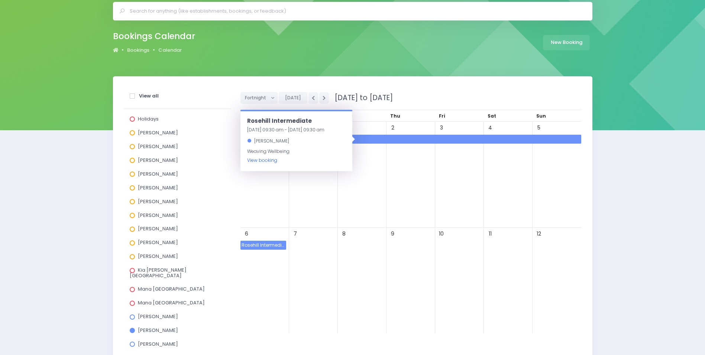
click at [263, 159] on link "View booking" at bounding box center [262, 160] width 30 height 6
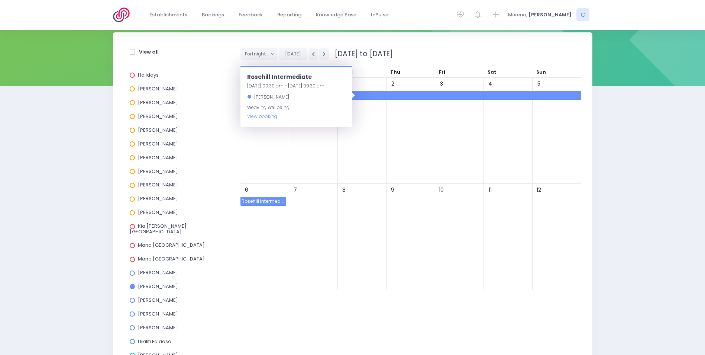
scroll to position [149, 0]
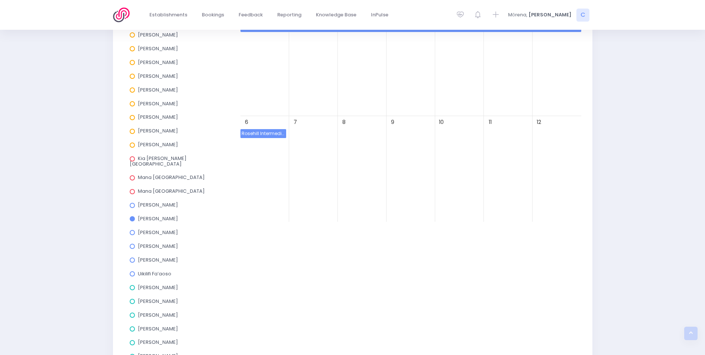
drag, startPoint x: 130, startPoint y: 211, endPoint x: 135, endPoint y: 235, distance: 24.9
click at [130, 216] on label "Jess Bates" at bounding box center [154, 218] width 48 height 5
click at [0, 0] on input "Jess Bates" at bounding box center [0, 0] width 0 height 0
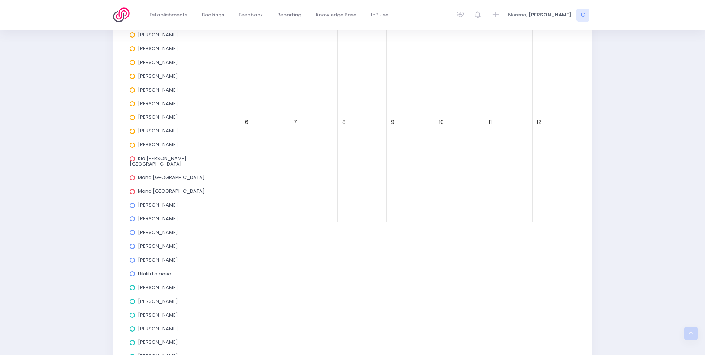
click at [132, 230] on span at bounding box center [132, 232] width 5 height 5
click at [0, 0] on input "Jo Harvey" at bounding box center [0, 0] width 0 height 0
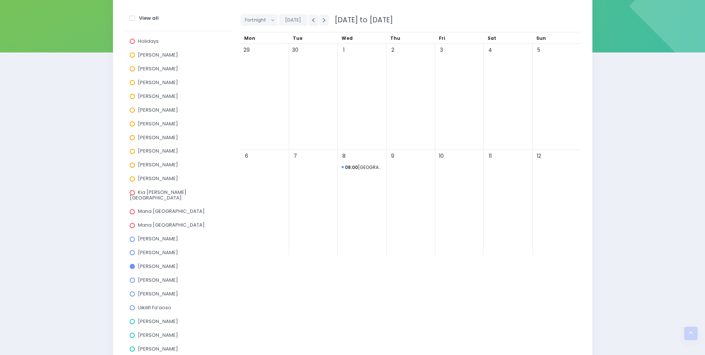
scroll to position [74, 0]
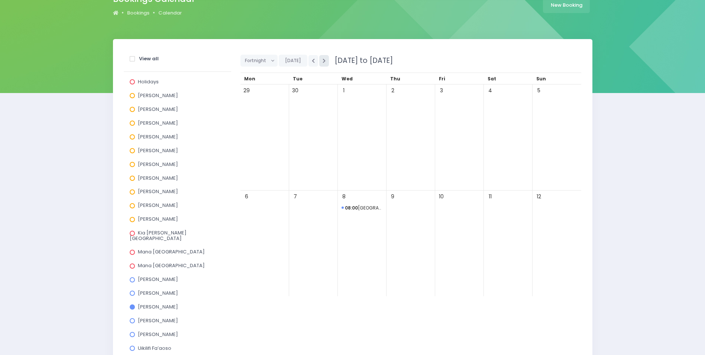
click at [323, 61] on icon "button" at bounding box center [324, 60] width 3 height 5
click at [325, 61] on button "button" at bounding box center [324, 61] width 10 height 12
click at [131, 304] on span at bounding box center [132, 306] width 5 height 5
click at [0, 0] on input "Jo Harvey" at bounding box center [0, 0] width 0 height 0
click at [132, 318] on span at bounding box center [132, 320] width 5 height 5
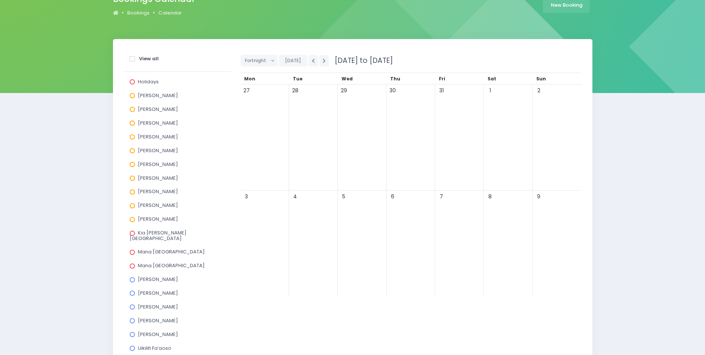
click at [0, 0] on input "Rebecca Rogers" at bounding box center [0, 0] width 0 height 0
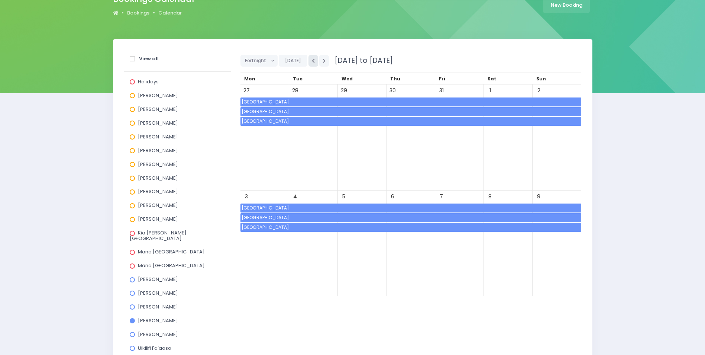
click at [313, 61] on icon "button" at bounding box center [313, 60] width 3 height 5
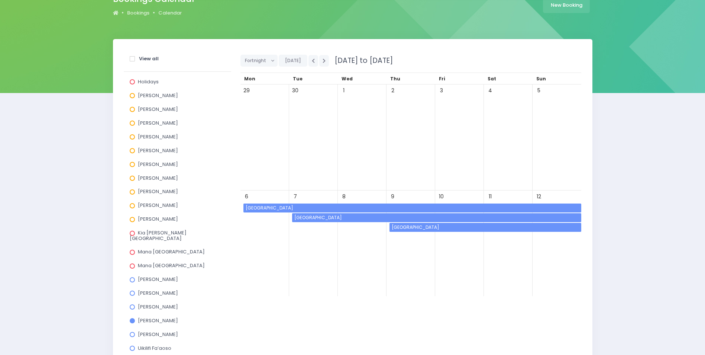
click at [259, 206] on span "Orere School" at bounding box center [413, 207] width 337 height 9
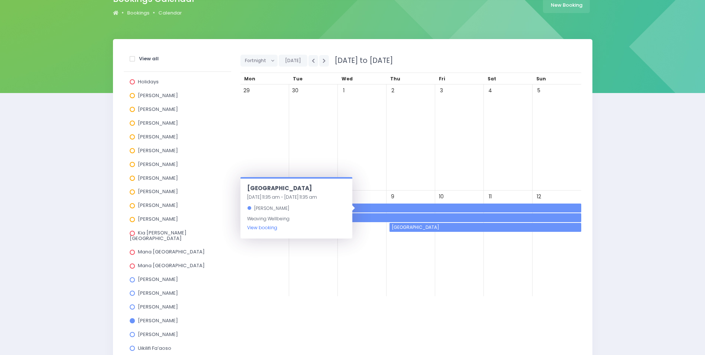
click at [258, 228] on link "View booking" at bounding box center [262, 227] width 30 height 6
click at [371, 211] on span "Orere School" at bounding box center [413, 207] width 337 height 9
click at [262, 229] on link "View booking" at bounding box center [262, 227] width 30 height 6
click at [401, 225] on span "Elm Park School" at bounding box center [486, 227] width 191 height 9
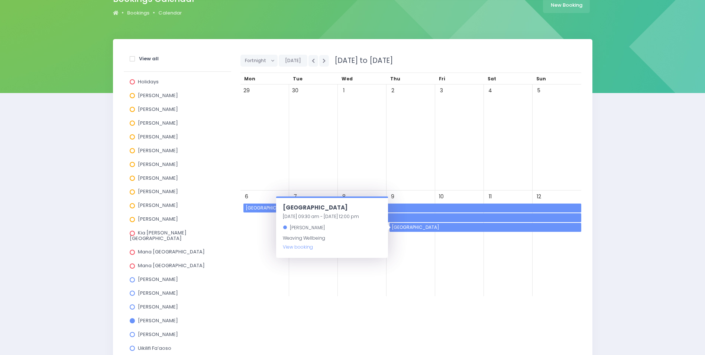
click at [479, 223] on span "Elm Park School" at bounding box center [486, 227] width 191 height 9
click at [452, 223] on span "Elm Park School" at bounding box center [486, 227] width 191 height 9
click at [290, 248] on link "View booking" at bounding box center [298, 246] width 30 height 6
click at [323, 57] on button "button" at bounding box center [324, 61] width 10 height 12
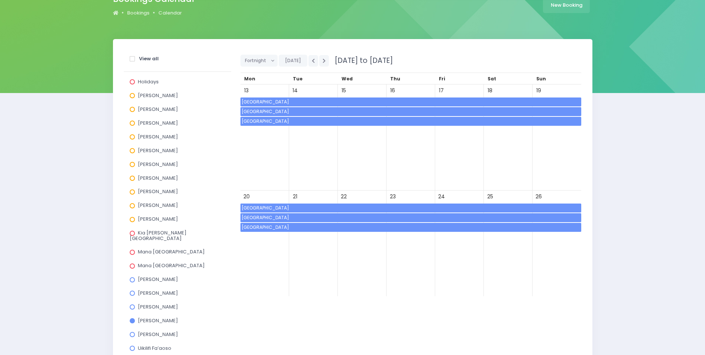
click at [312, 101] on span "Maraetai Beach School" at bounding box center [410, 101] width 341 height 9
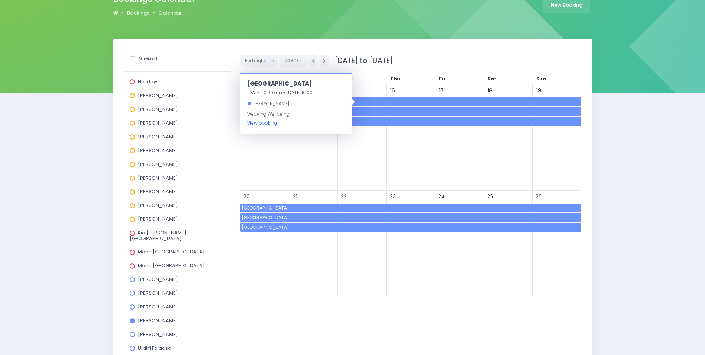
click at [266, 124] on link "View booking" at bounding box center [262, 123] width 30 height 6
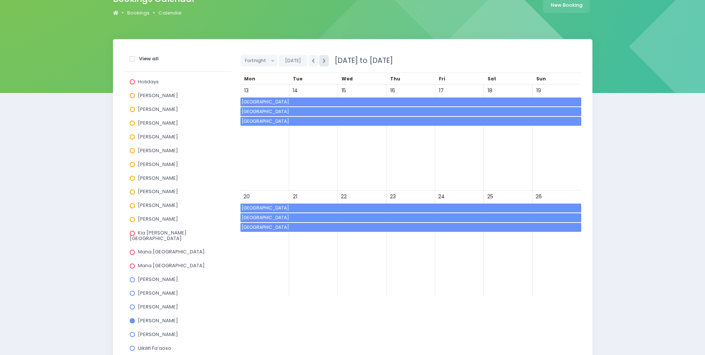
click at [323, 61] on icon "button" at bounding box center [324, 60] width 3 height 5
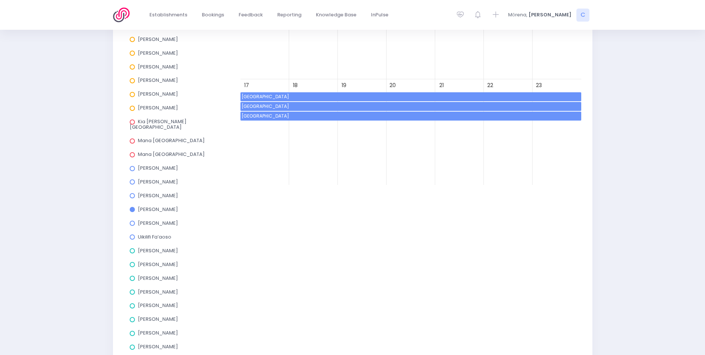
scroll to position [186, 0]
click at [132, 206] on span at bounding box center [132, 208] width 5 height 5
click at [0, 0] on input "Rebecca Rogers" at bounding box center [0, 0] width 0 height 0
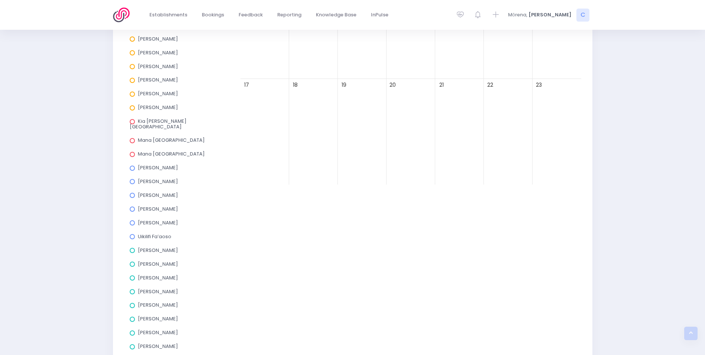
click at [133, 234] on span at bounding box center [132, 236] width 5 height 5
click at [0, 0] on input "Uikilifi Fa’aoso" at bounding box center [0, 0] width 0 height 0
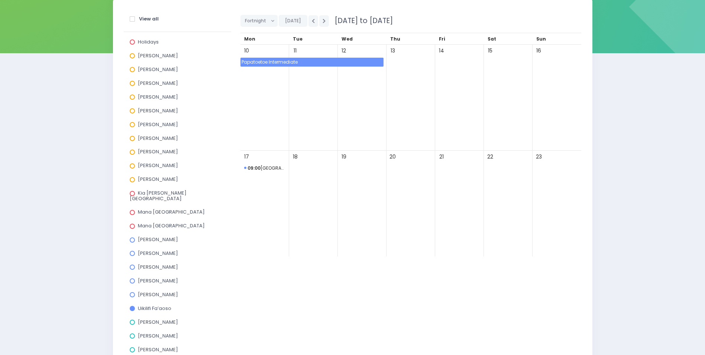
scroll to position [111, 0]
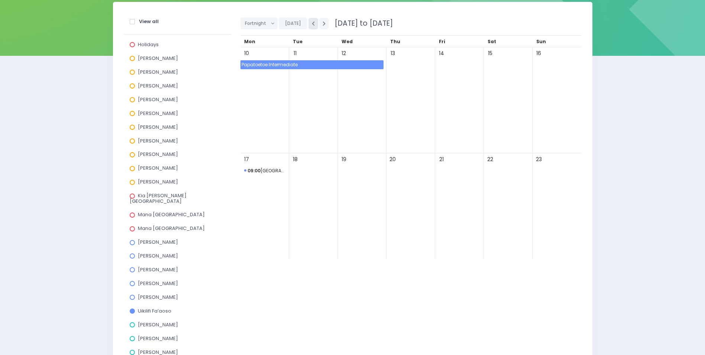
click at [311, 20] on button "button" at bounding box center [313, 24] width 10 height 12
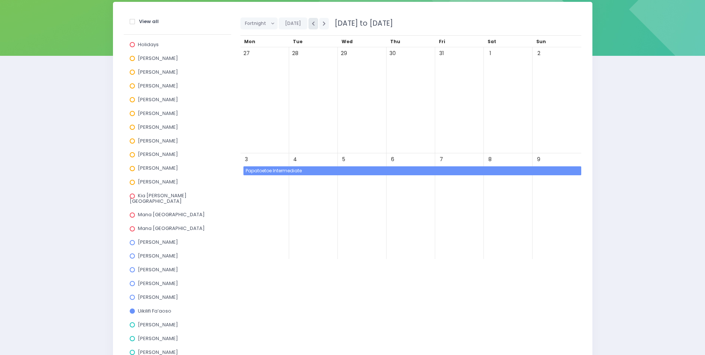
click at [311, 20] on button "button" at bounding box center [313, 24] width 10 height 12
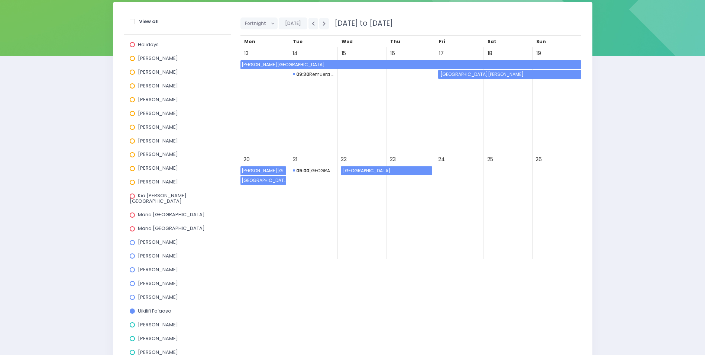
click at [277, 66] on span "[PERSON_NAME][GEOGRAPHIC_DATA]" at bounding box center [410, 64] width 341 height 9
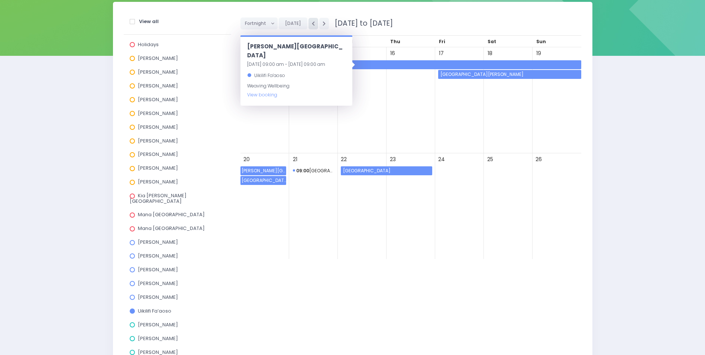
click at [312, 23] on icon "button" at bounding box center [313, 23] width 3 height 5
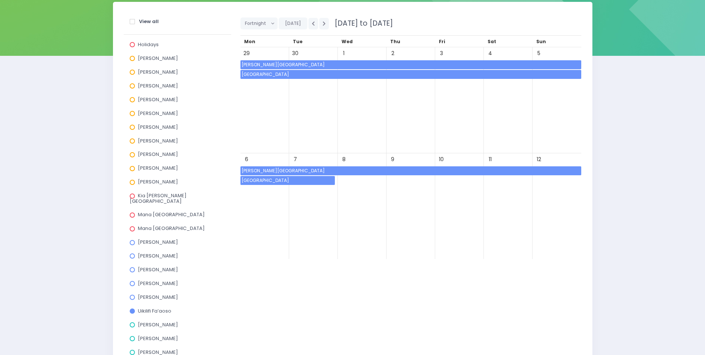
click at [266, 168] on span "[PERSON_NAME][GEOGRAPHIC_DATA]" at bounding box center [410, 170] width 341 height 9
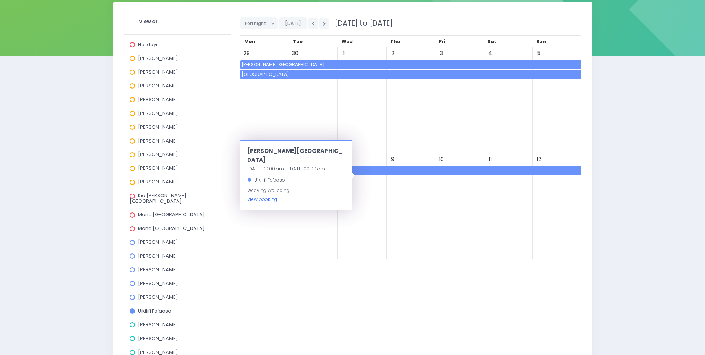
click at [256, 196] on link "View booking" at bounding box center [262, 199] width 30 height 6
click at [343, 76] on span "De La Salle College" at bounding box center [410, 74] width 341 height 9
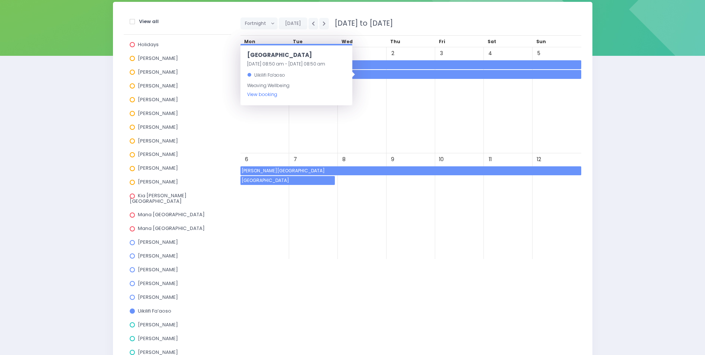
click at [275, 94] on link "View booking" at bounding box center [262, 94] width 30 height 6
click at [378, 223] on div "8" at bounding box center [362, 206] width 49 height 106
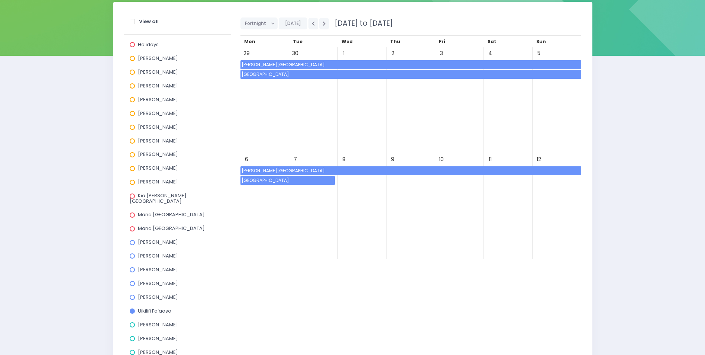
click at [277, 180] on span "De La Salle College" at bounding box center [287, 180] width 94 height 9
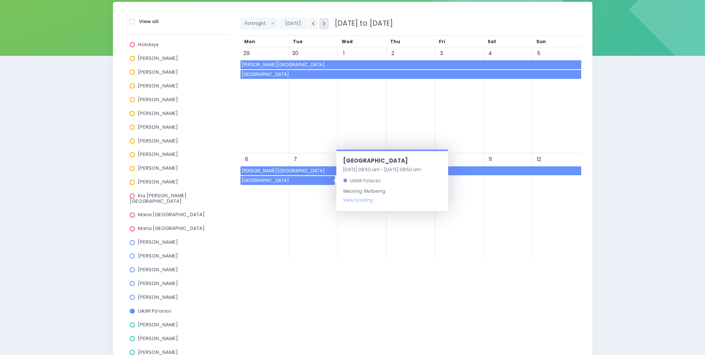
click at [324, 23] on button "button" at bounding box center [324, 24] width 10 height 12
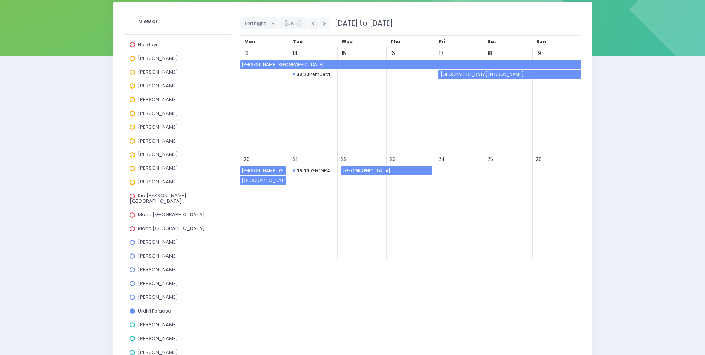
click at [484, 73] on span "Flat Bush School" at bounding box center [510, 74] width 142 height 9
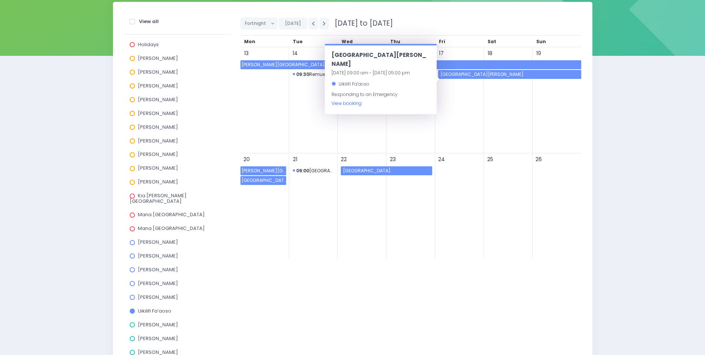
click at [346, 100] on link "View booking" at bounding box center [347, 103] width 30 height 6
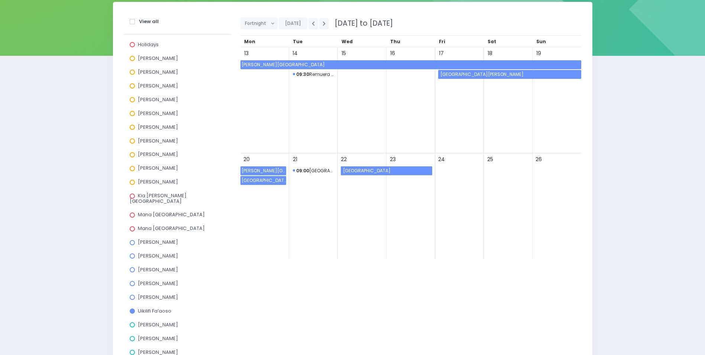
click at [365, 172] on span "Fairburn School" at bounding box center [387, 170] width 90 height 9
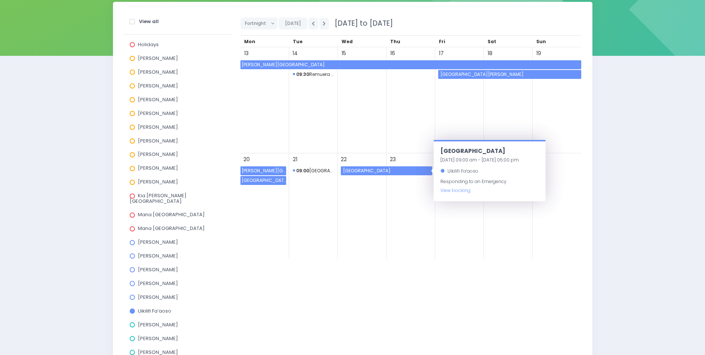
click at [130, 308] on span at bounding box center [132, 310] width 5 height 5
click at [0, 0] on input "Uikilifi Fa’aoso" at bounding box center [0, 0] width 0 height 0
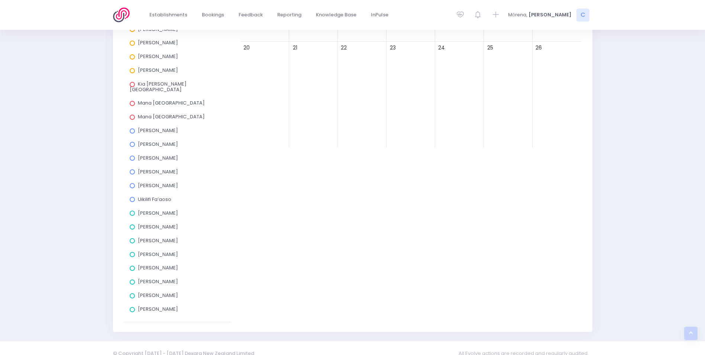
scroll to position [228, 0]
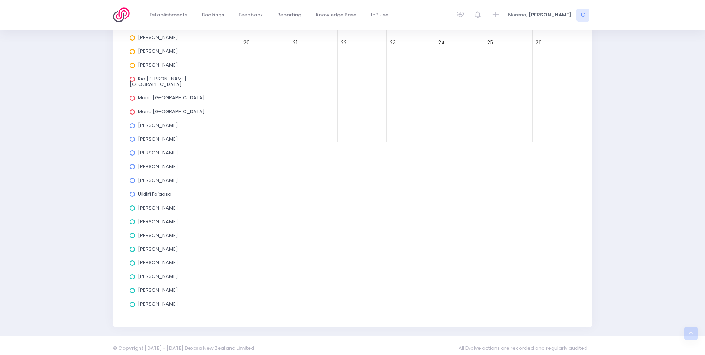
click at [133, 205] on span at bounding box center [132, 207] width 5 height 5
click at [0, 0] on input "Amy Lucas" at bounding box center [0, 0] width 0 height 0
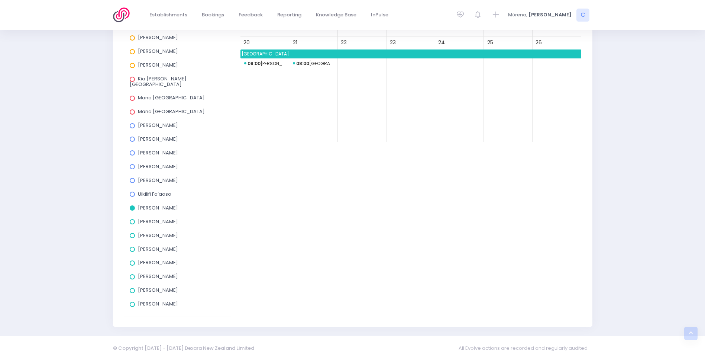
click at [345, 52] on span "Macandrew Bay School" at bounding box center [410, 53] width 341 height 9
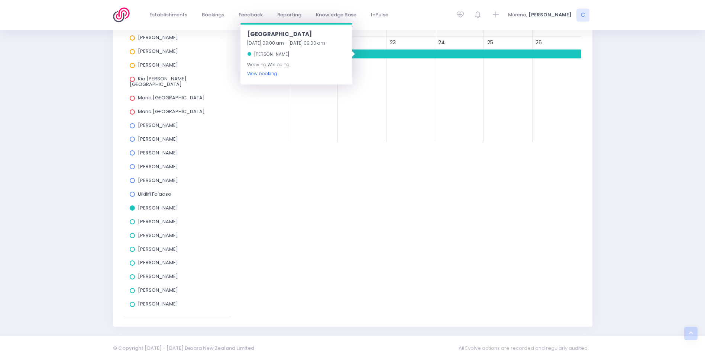
click at [273, 73] on link "View booking" at bounding box center [262, 73] width 30 height 6
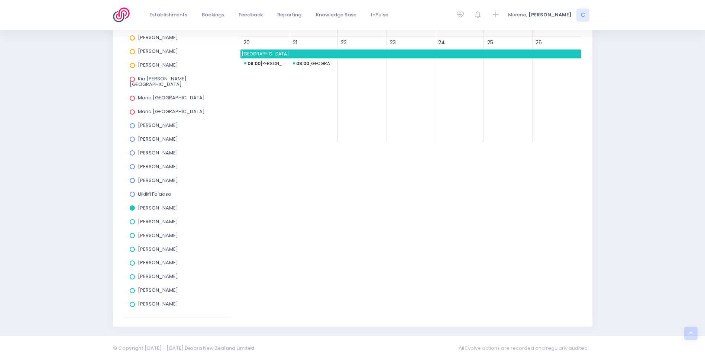
click at [133, 205] on span at bounding box center [132, 207] width 5 height 5
click at [0, 0] on input "Amy Lucas" at bounding box center [0, 0] width 0 height 0
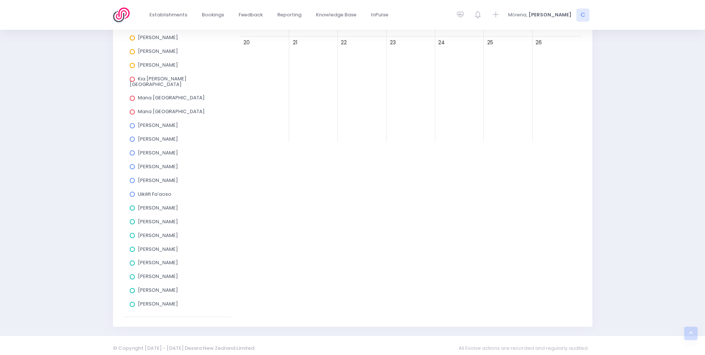
click at [133, 219] on span at bounding box center [132, 221] width 5 height 5
click at [0, 0] on input "Charlie Palmer" at bounding box center [0, 0] width 0 height 0
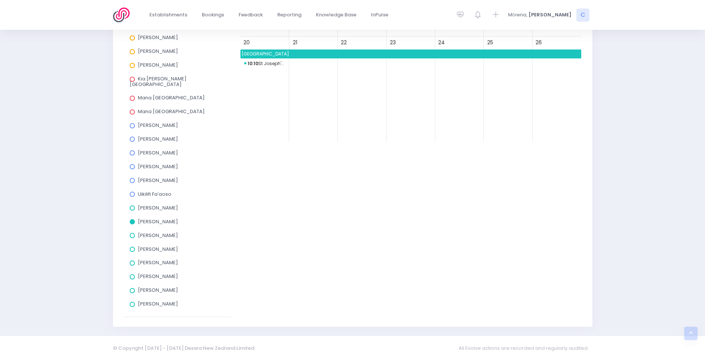
click at [288, 55] on span "Alexandra School" at bounding box center [410, 53] width 341 height 9
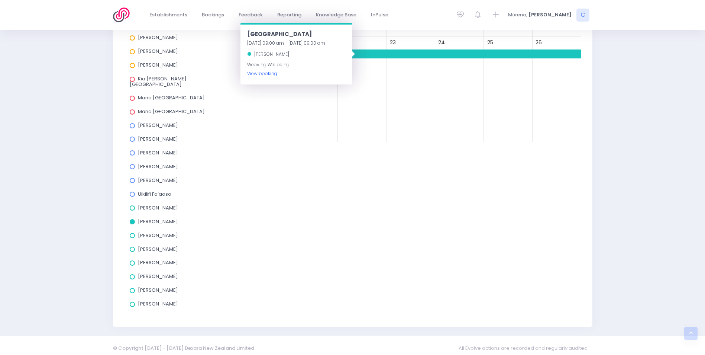
click at [263, 72] on link "View booking" at bounding box center [262, 73] width 30 height 6
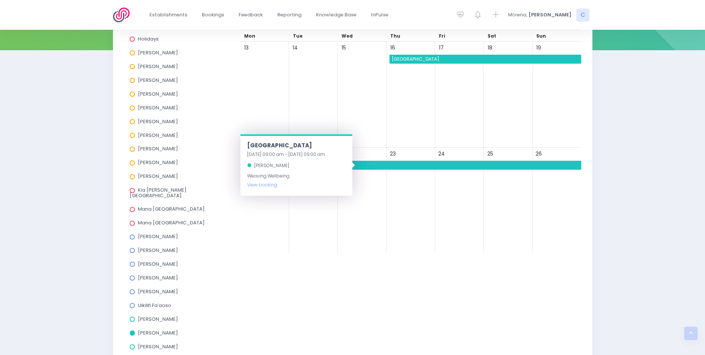
scroll to position [191, 0]
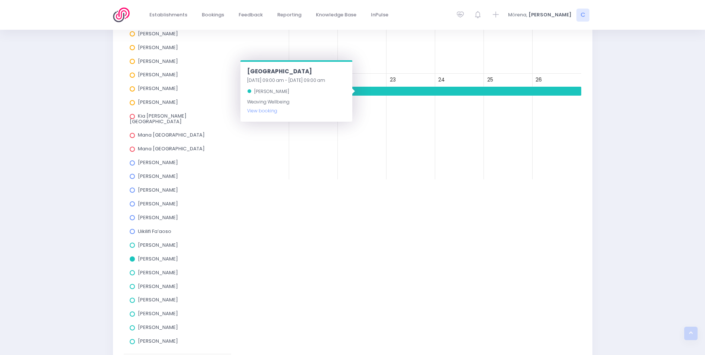
click at [133, 257] on div "Charlie Palmer" at bounding box center [178, 260] width 96 height 14
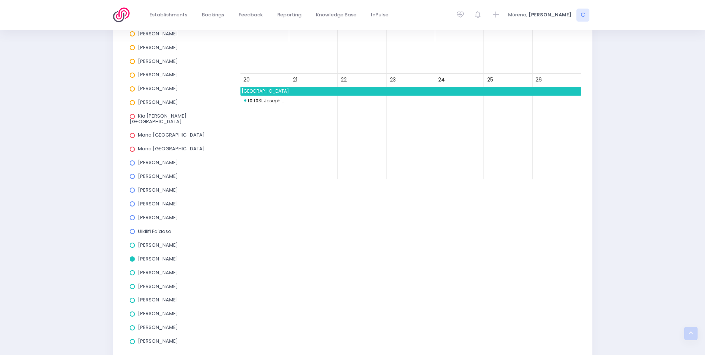
click at [134, 256] on span at bounding box center [132, 258] width 5 height 5
click at [0, 0] on input "Charlie Palmer" at bounding box center [0, 0] width 0 height 0
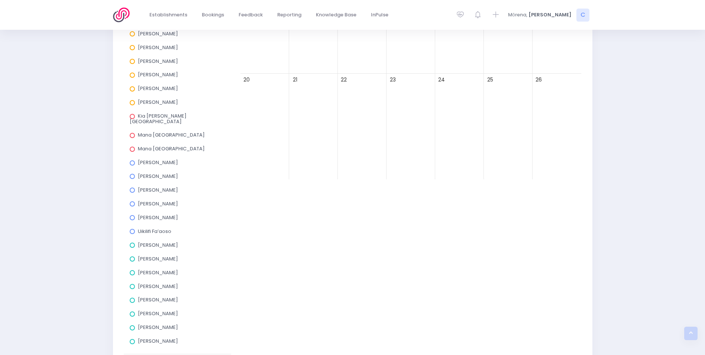
click at [132, 270] on span at bounding box center [132, 272] width 5 height 5
click at [0, 0] on input "Elysse Renouf" at bounding box center [0, 0] width 0 height 0
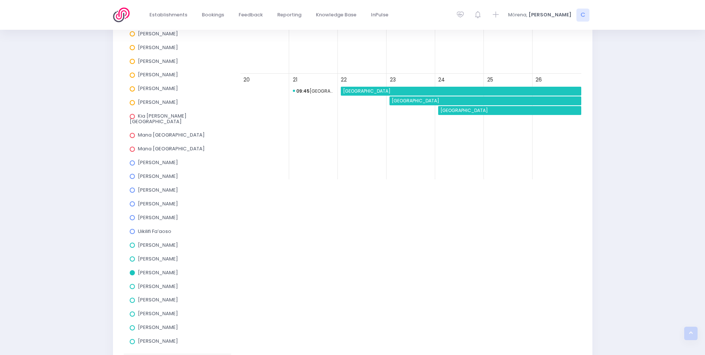
click at [364, 87] on span "Prebbleton School" at bounding box center [461, 91] width 239 height 9
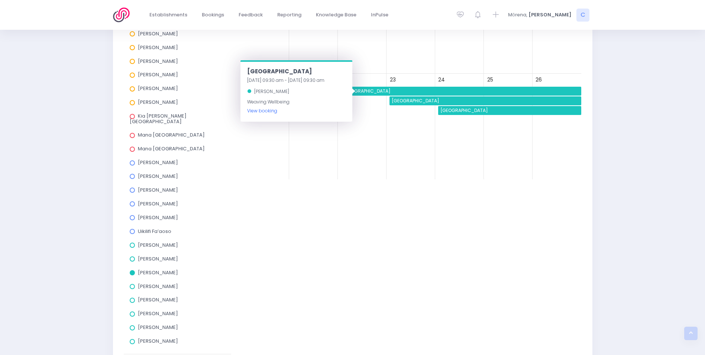
click at [257, 111] on link "View booking" at bounding box center [262, 110] width 30 height 6
click at [419, 100] on span "Prebbleton School" at bounding box center [486, 100] width 191 height 9
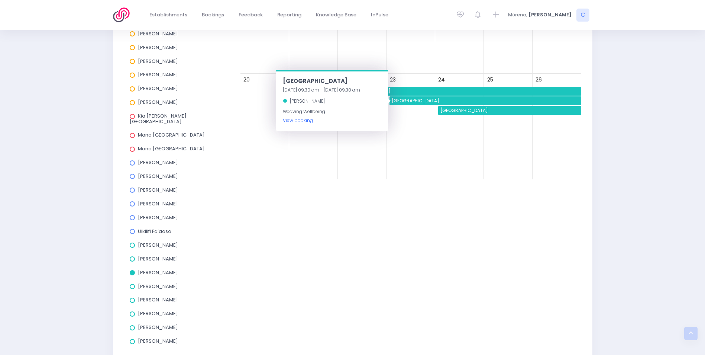
click at [290, 120] on link "View booking" at bounding box center [298, 120] width 30 height 6
click at [514, 111] on span "Prebbleton School" at bounding box center [510, 110] width 142 height 9
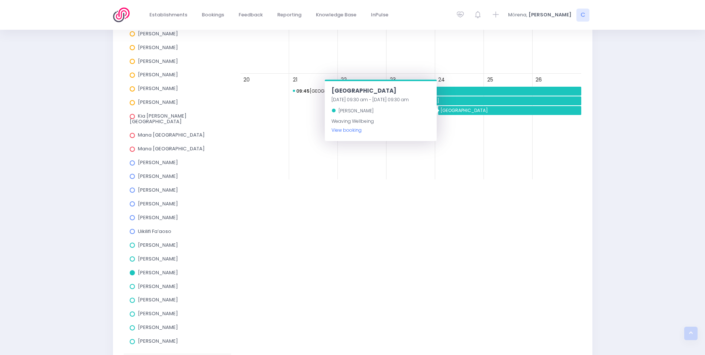
click at [346, 132] on link "View booking" at bounding box center [347, 130] width 30 height 6
click at [132, 297] on span at bounding box center [132, 299] width 5 height 5
click at [0, 0] on input "Kym Inwood" at bounding box center [0, 0] width 0 height 0
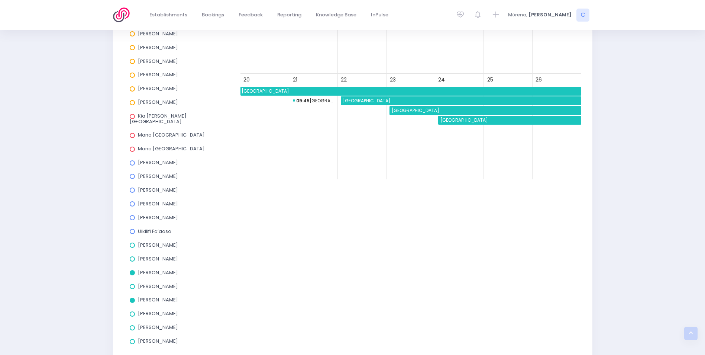
click at [133, 270] on span at bounding box center [132, 272] width 5 height 5
click at [0, 0] on input "Elysse Renouf" at bounding box center [0, 0] width 0 height 0
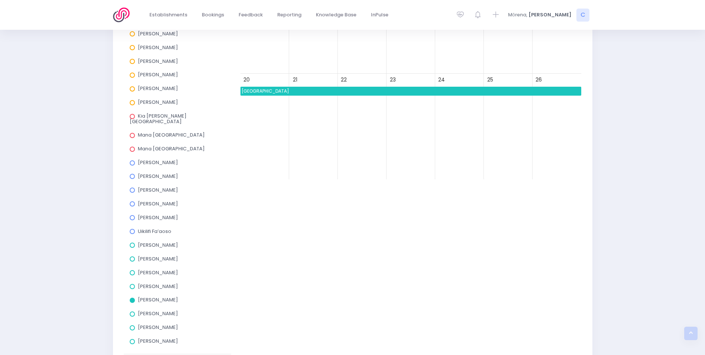
click at [366, 89] on span "Nayland College" at bounding box center [410, 91] width 341 height 9
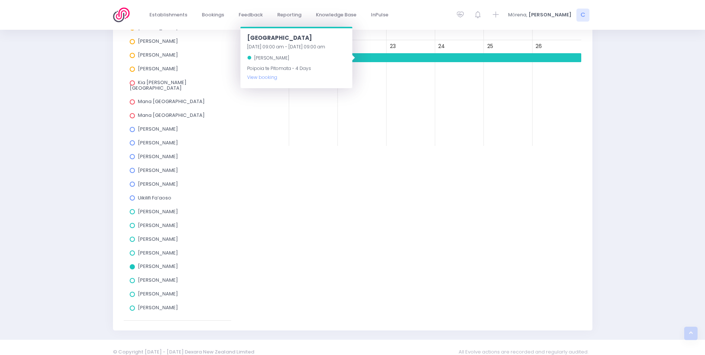
scroll to position [228, 0]
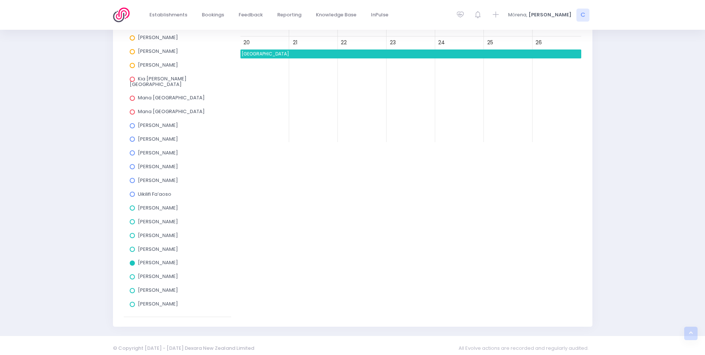
click at [132, 260] on span at bounding box center [132, 262] width 5 height 5
click at [0, 0] on input "Kym Inwood" at bounding box center [0, 0] width 0 height 0
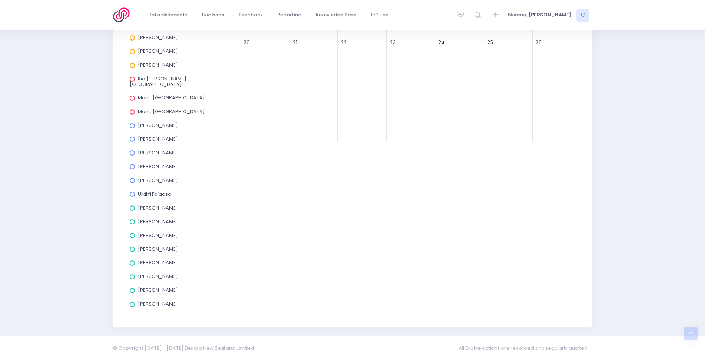
click at [132, 274] on span at bounding box center [132, 276] width 5 height 5
click at [0, 0] on input "Megan Holden" at bounding box center [0, 0] width 0 height 0
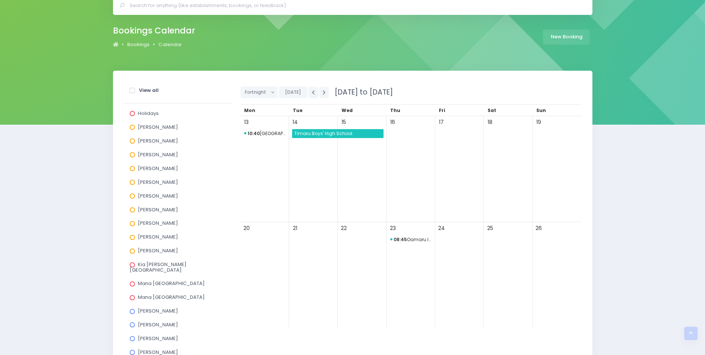
scroll to position [42, 0]
click at [347, 133] on span "Timaru Boys' High School" at bounding box center [338, 133] width 90 height 9
click at [310, 93] on button "button" at bounding box center [313, 93] width 10 height 12
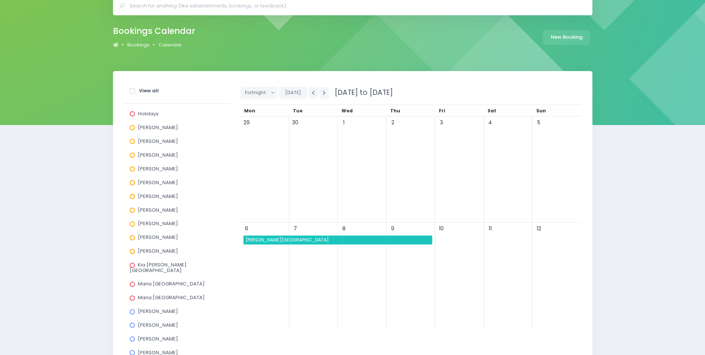
click at [314, 239] on span "Geraldine High School" at bounding box center [339, 239] width 188 height 9
click at [312, 94] on icon "button" at bounding box center [313, 92] width 3 height 5
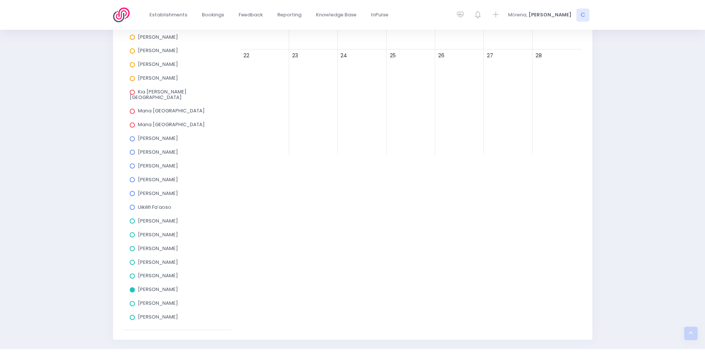
scroll to position [228, 0]
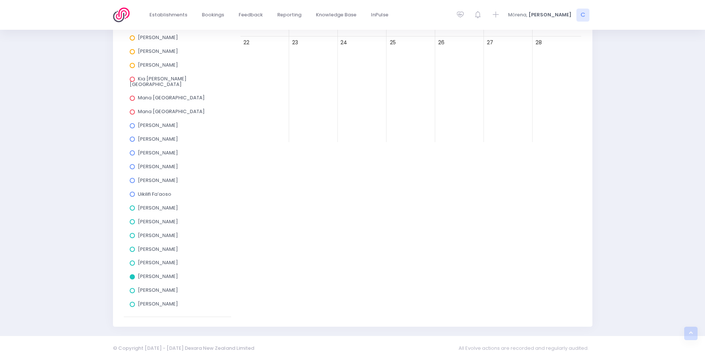
click at [135, 274] on label "Megan Holden" at bounding box center [154, 276] width 48 height 5
click at [0, 0] on input "Megan Holden" at bounding box center [0, 0] width 0 height 0
click at [134, 288] on span at bounding box center [132, 290] width 5 height 5
click at [0, 0] on input "Nicky Young" at bounding box center [0, 0] width 0 height 0
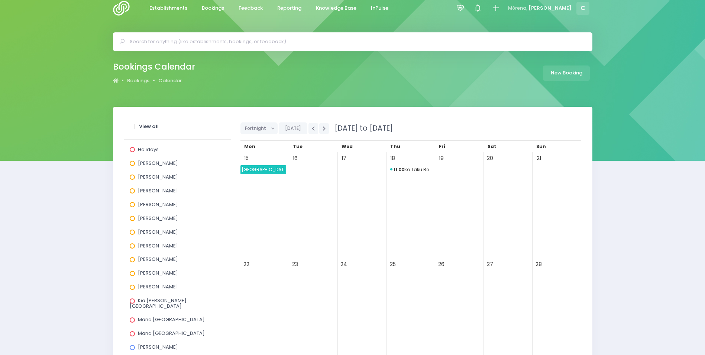
scroll to position [5, 0]
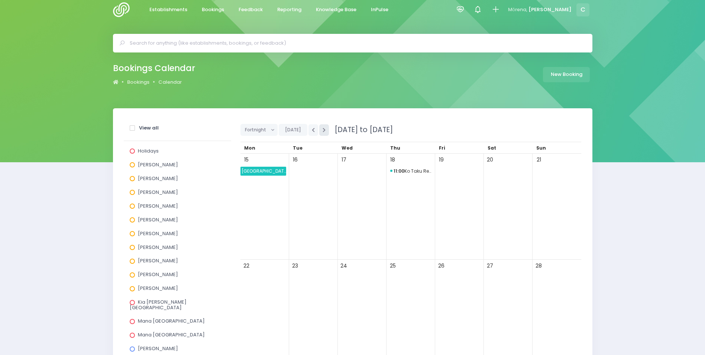
click at [326, 130] on button "button" at bounding box center [324, 130] width 10 height 12
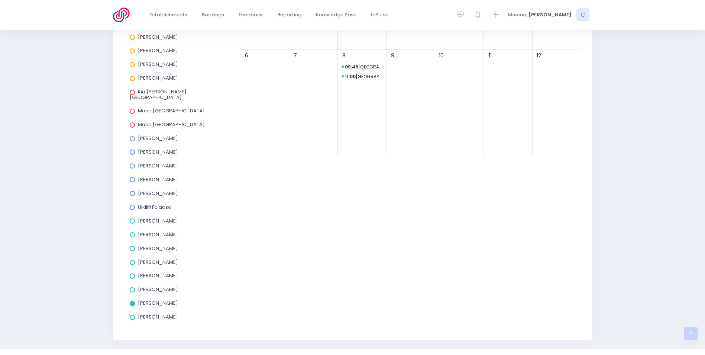
scroll to position [228, 0]
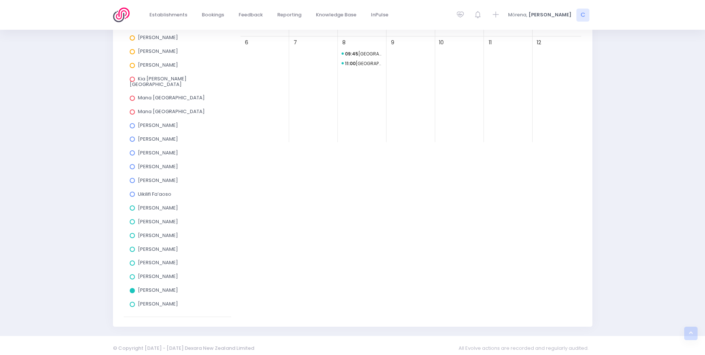
click at [133, 287] on label "Nicky Young" at bounding box center [154, 289] width 48 height 5
click at [0, 0] on input "Nicky Young" at bounding box center [0, 0] width 0 height 0
click at [133, 301] on span at bounding box center [132, 303] width 5 height 5
click at [0, 0] on input "Nikki McLauchlan" at bounding box center [0, 0] width 0 height 0
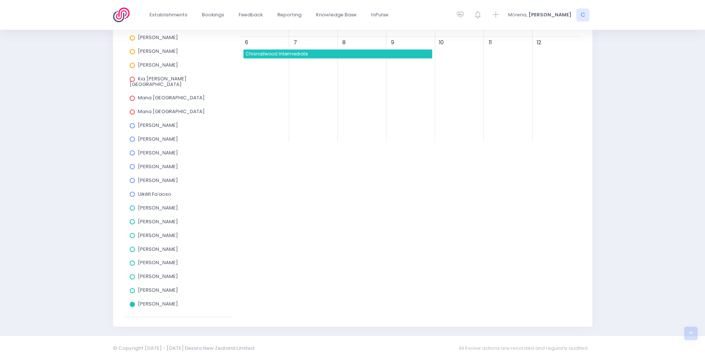
click at [365, 49] on div "8" at bounding box center [362, 89] width 49 height 106
click at [363, 56] on span "Chisnallwood Intermediate" at bounding box center [339, 53] width 188 height 9
click at [367, 123] on div "8" at bounding box center [362, 89] width 49 height 106
click at [133, 301] on span at bounding box center [132, 303] width 5 height 5
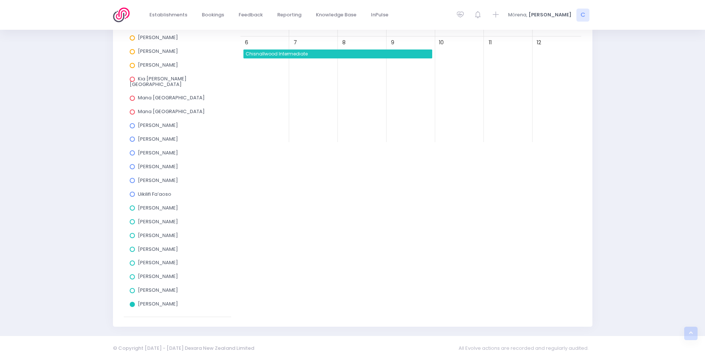
click at [0, 0] on input "Nikki McLauchlan" at bounding box center [0, 0] width 0 height 0
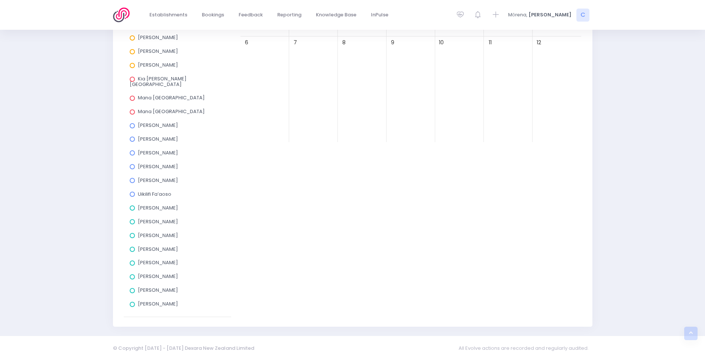
click at [133, 301] on span at bounding box center [132, 303] width 5 height 5
click at [0, 0] on input "Nikki McLauchlan" at bounding box center [0, 0] width 0 height 0
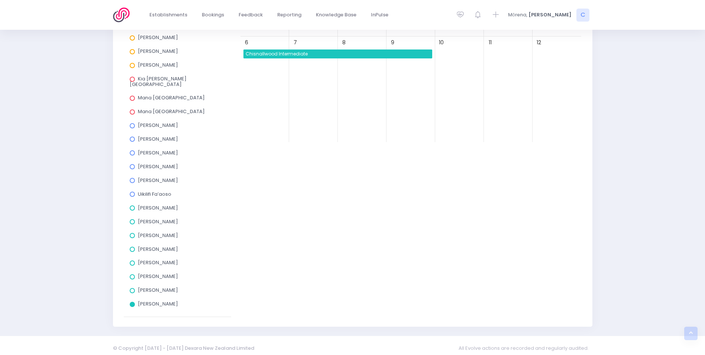
click at [329, 52] on span "Chisnallwood Intermediate" at bounding box center [339, 53] width 188 height 9
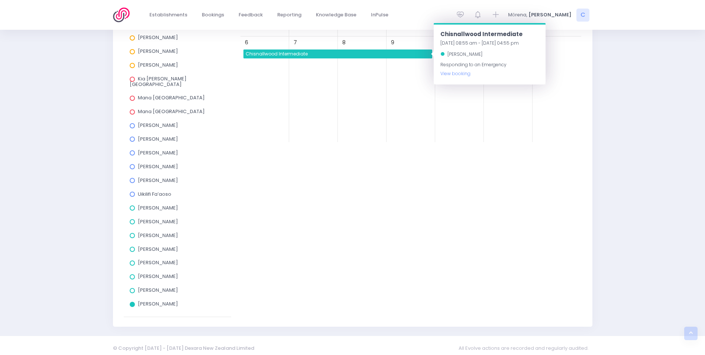
click at [135, 301] on span at bounding box center [132, 303] width 5 height 5
click at [0, 0] on input "Nikki McLauchlan" at bounding box center [0, 0] width 0 height 0
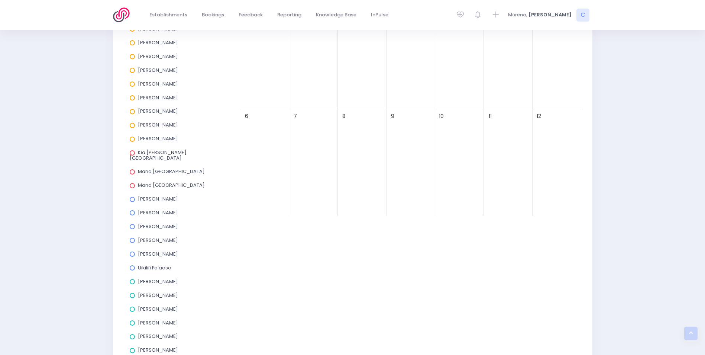
scroll to position [154, 0]
click at [134, 266] on span at bounding box center [132, 268] width 5 height 5
click at [0, 0] on input "Uikilifi Fa’aoso" at bounding box center [0, 0] width 0 height 0
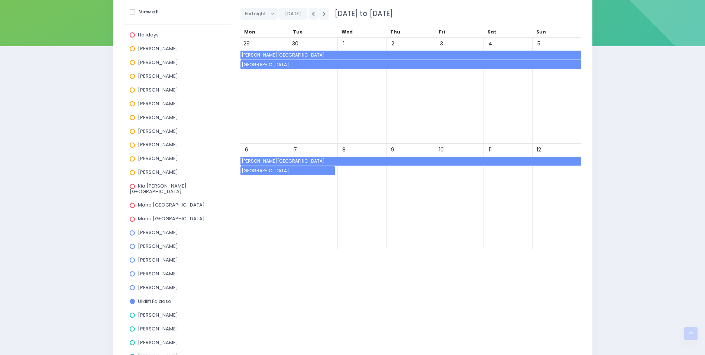
scroll to position [80, 0]
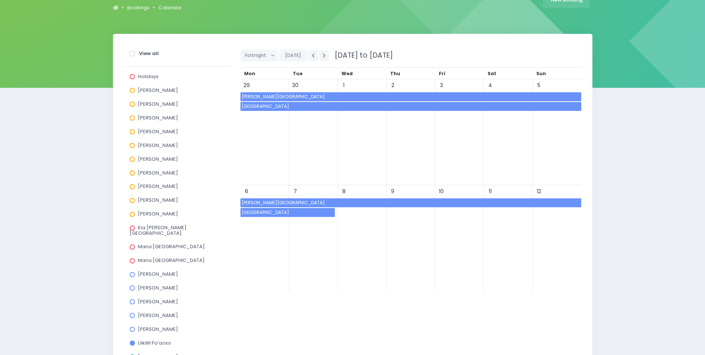
click at [287, 211] on span "De La Salle College" at bounding box center [287, 212] width 94 height 9
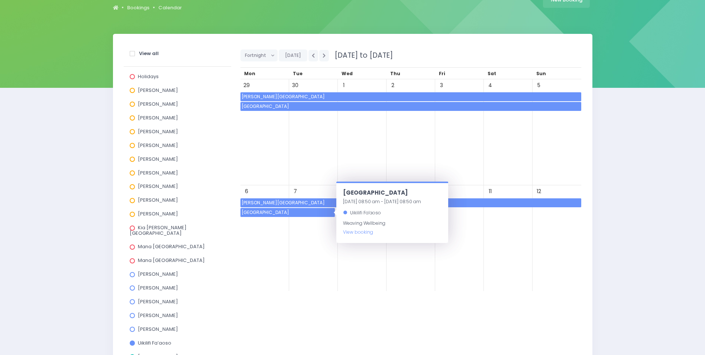
click at [287, 211] on span "De La Salle College" at bounding box center [287, 212] width 94 height 9
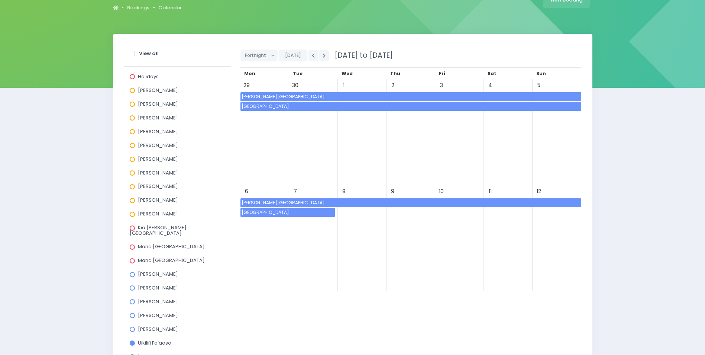
click at [287, 94] on span "[PERSON_NAME][GEOGRAPHIC_DATA]" at bounding box center [410, 96] width 341 height 9
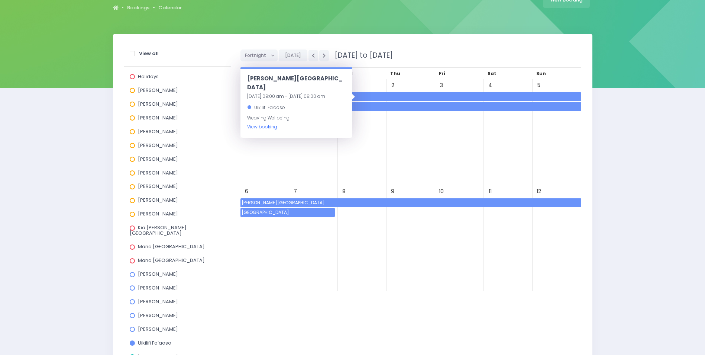
click at [260, 123] on link "View booking" at bounding box center [262, 126] width 30 height 6
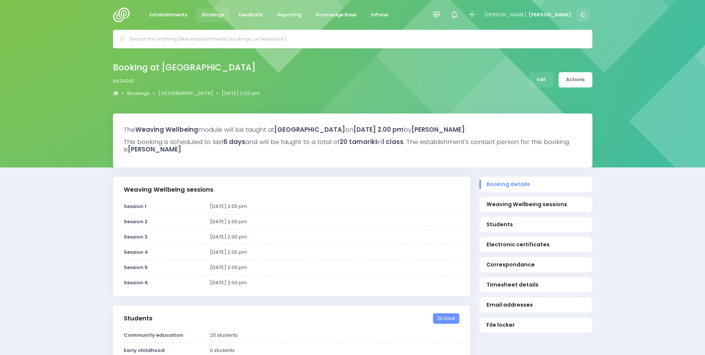
select select "5"
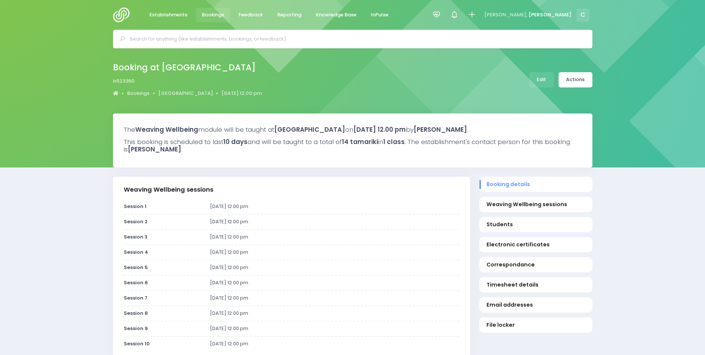
select select "5"
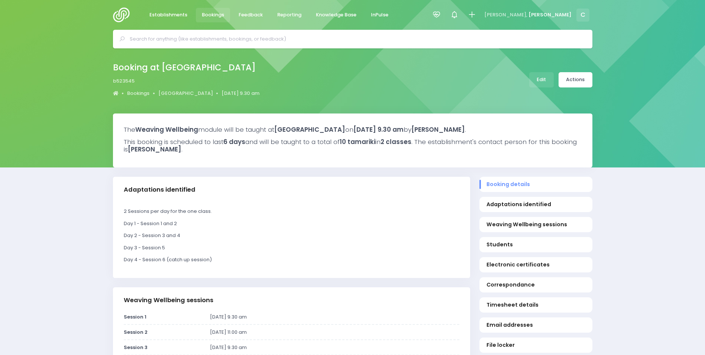
select select "5"
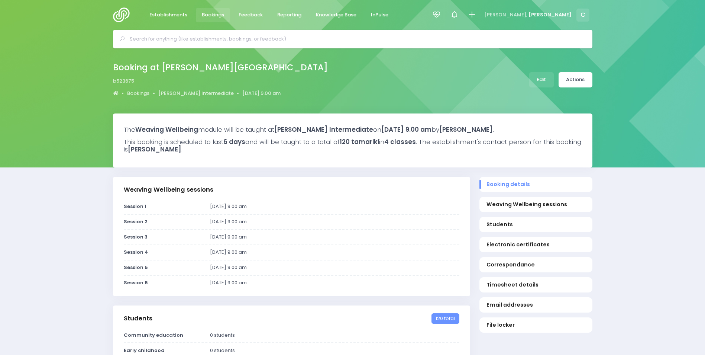
select select "5"
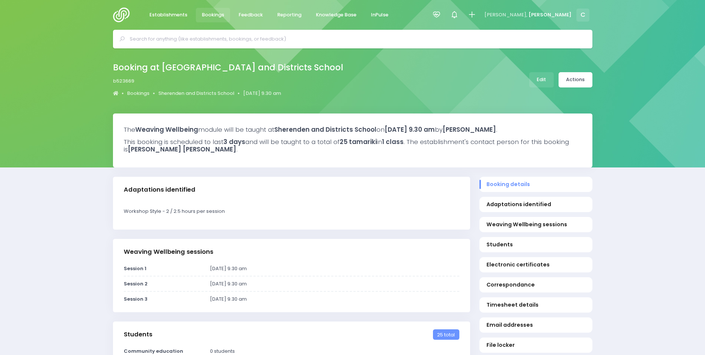
select select "5"
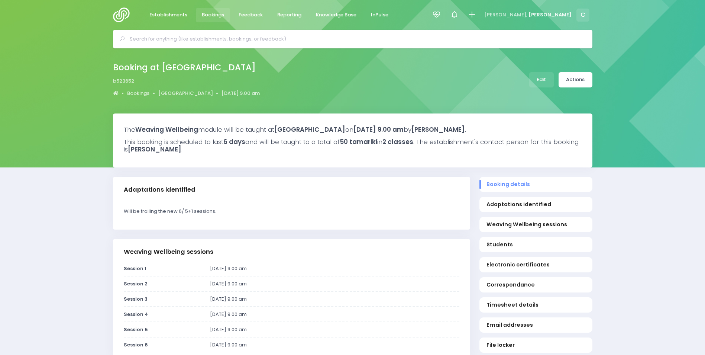
select select "5"
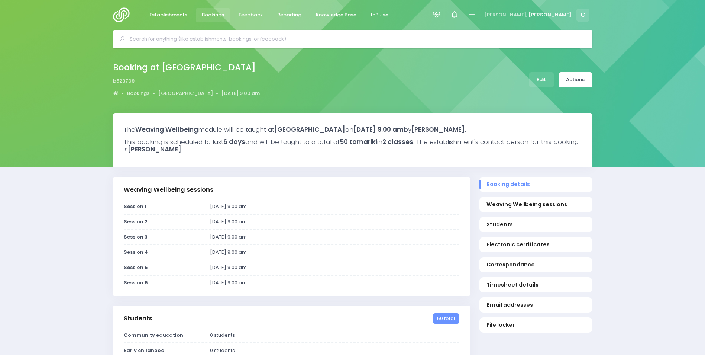
select select "5"
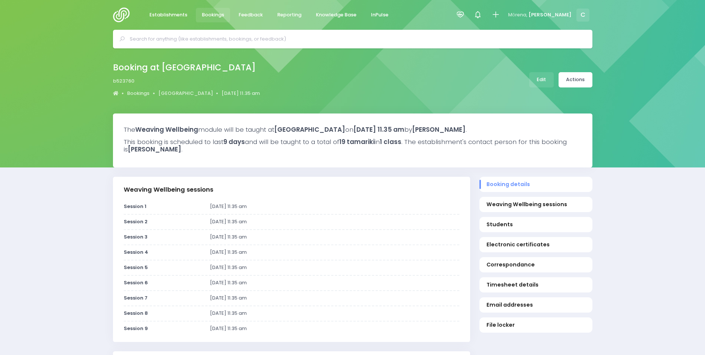
select select "5"
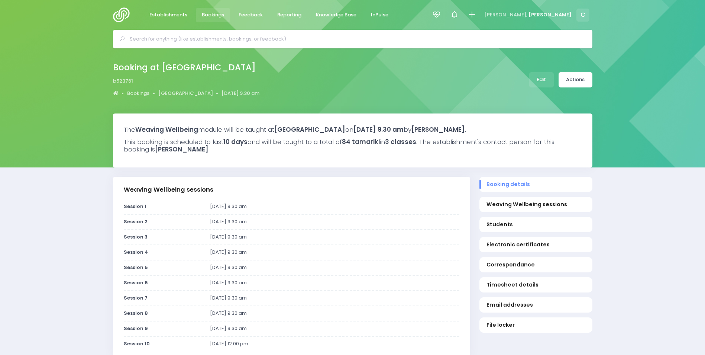
select select "5"
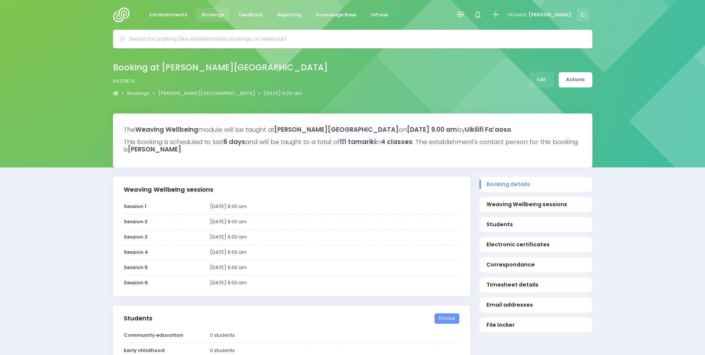
select select "5"
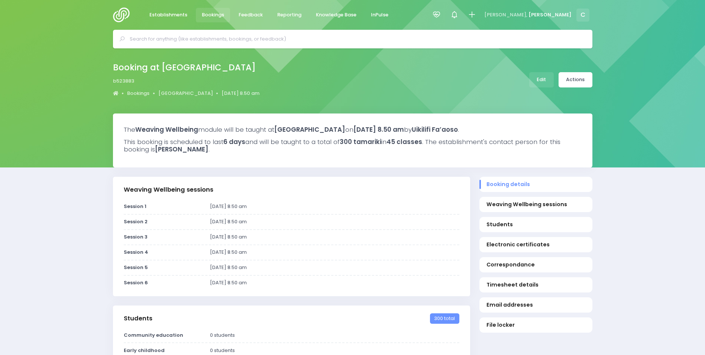
select select "5"
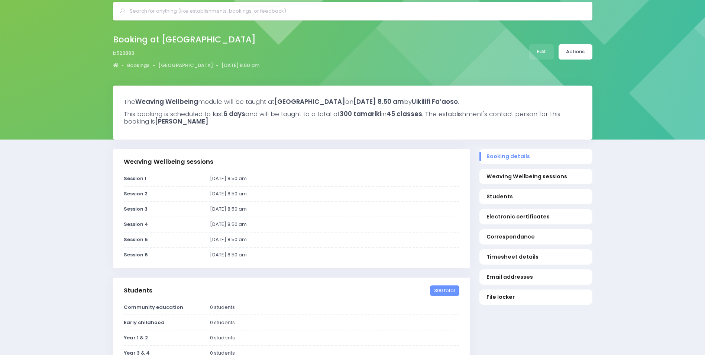
scroll to position [74, 0]
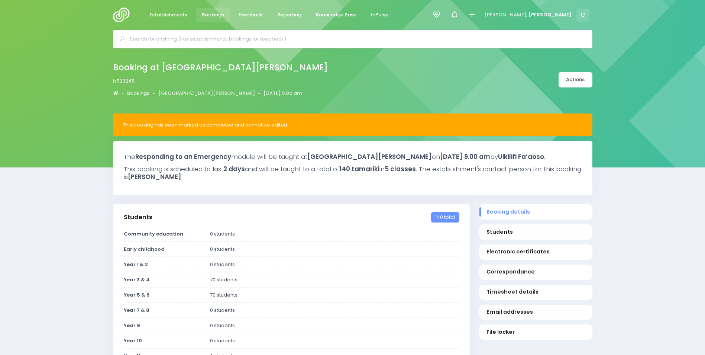
select select "5"
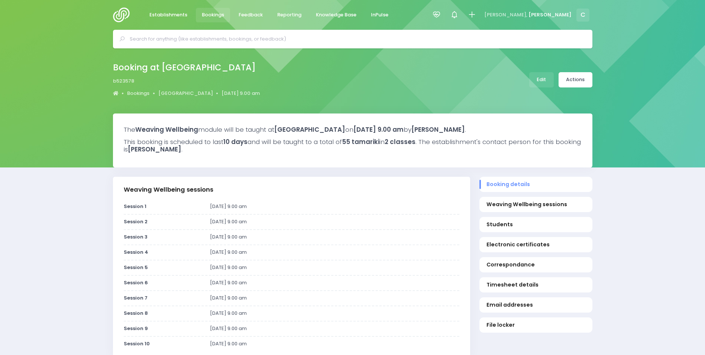
select select "5"
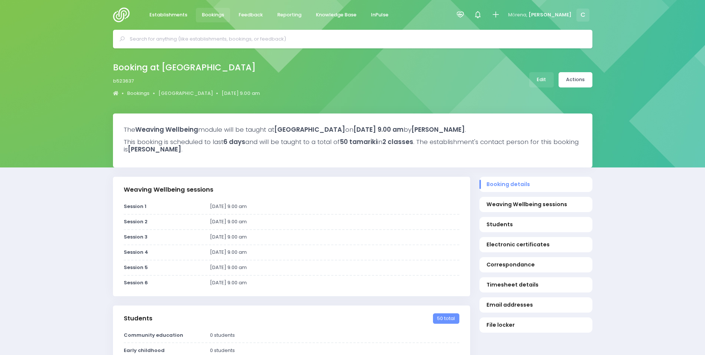
select select "5"
click at [374, 84] on div "Booking at [GEOGRAPHIC_DATA] b523596 Bookings [GEOGRAPHIC_DATA] [DATE] 9.30 am …" at bounding box center [353, 79] width 498 height 39
select select "5"
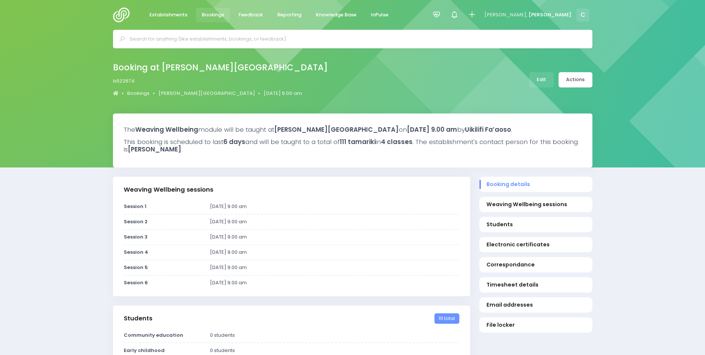
select select "5"
click at [318, 155] on div "The Weaving Wellbeing module will be taught at [PERSON_NAME][GEOGRAPHIC_DATA] […" at bounding box center [352, 140] width 479 height 54
